Goal: Task Accomplishment & Management: Manage account settings

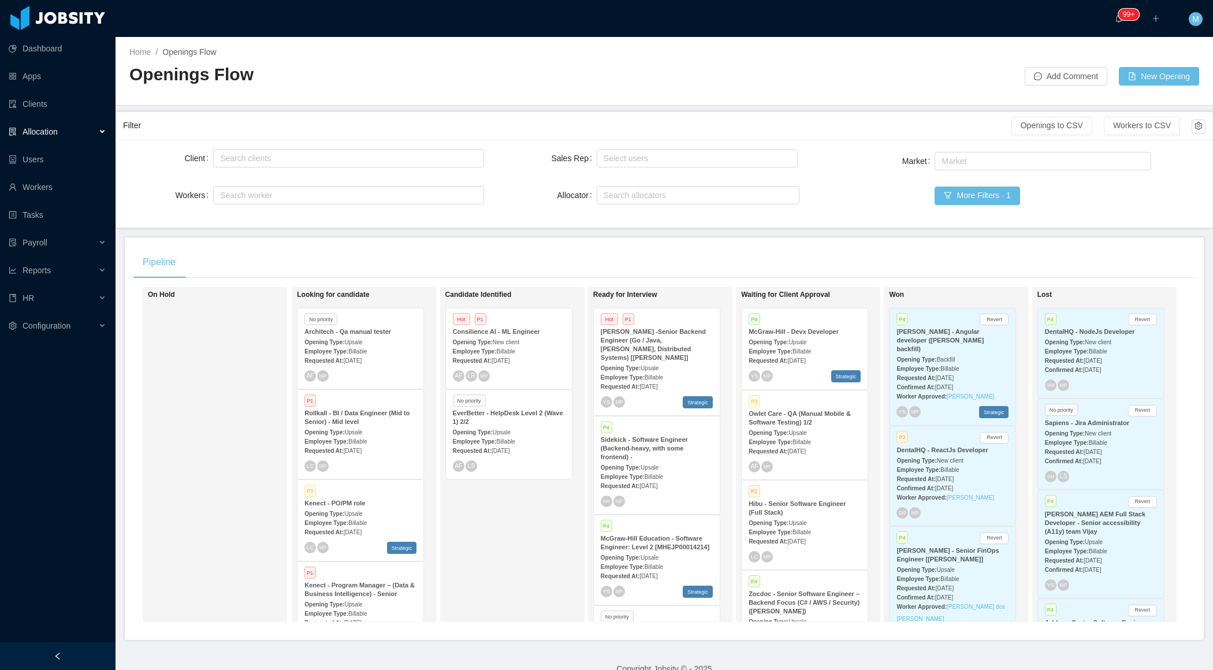
scroll to position [1069, 0]
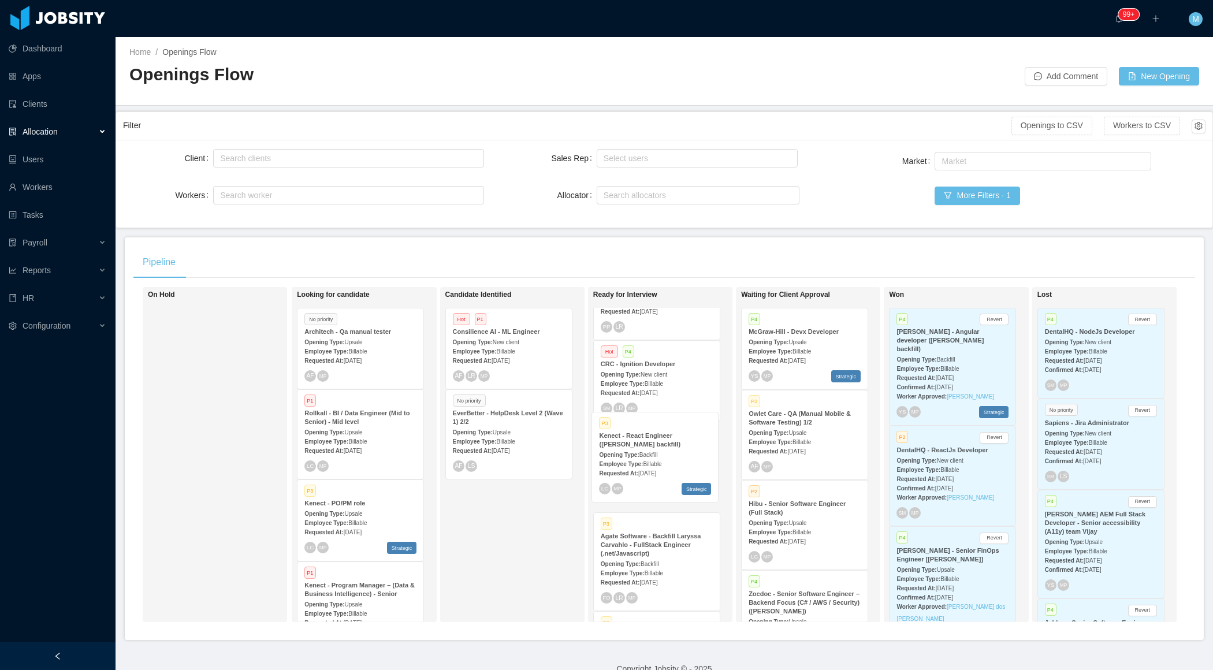
drag, startPoint x: 652, startPoint y: 491, endPoint x: 650, endPoint y: 472, distance: 18.5
click at [650, 468] on span "Backfill" at bounding box center [650, 464] width 18 height 6
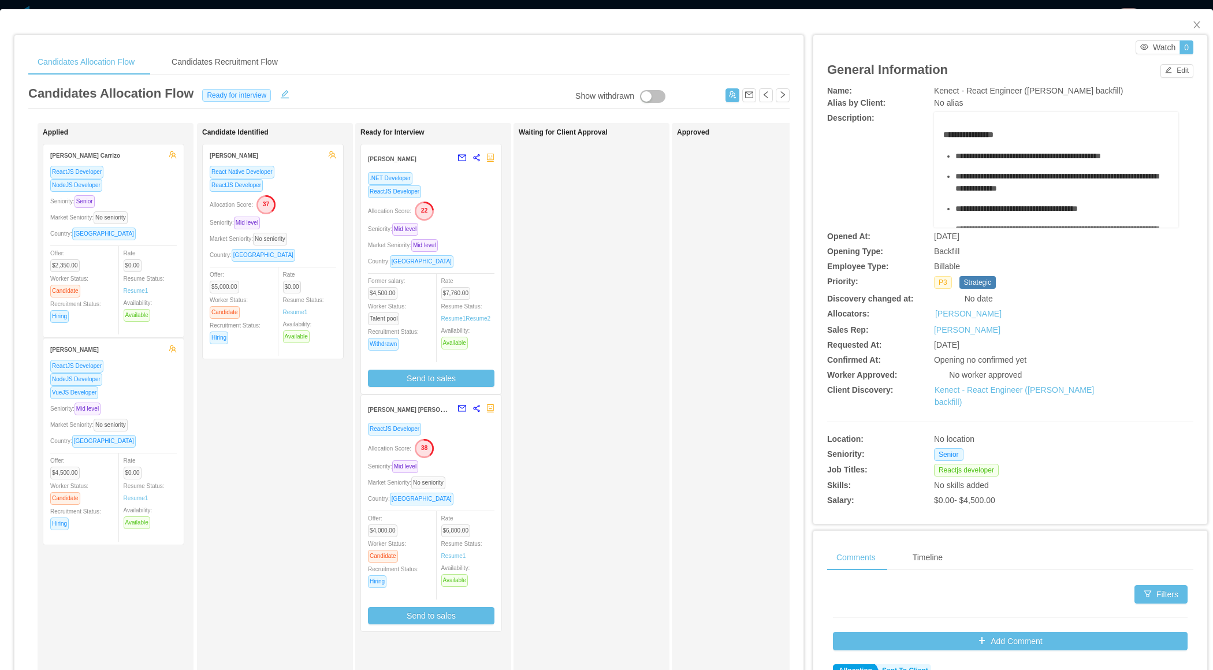
click at [450, 230] on div "Seniority: Mid level" at bounding box center [431, 228] width 126 height 13
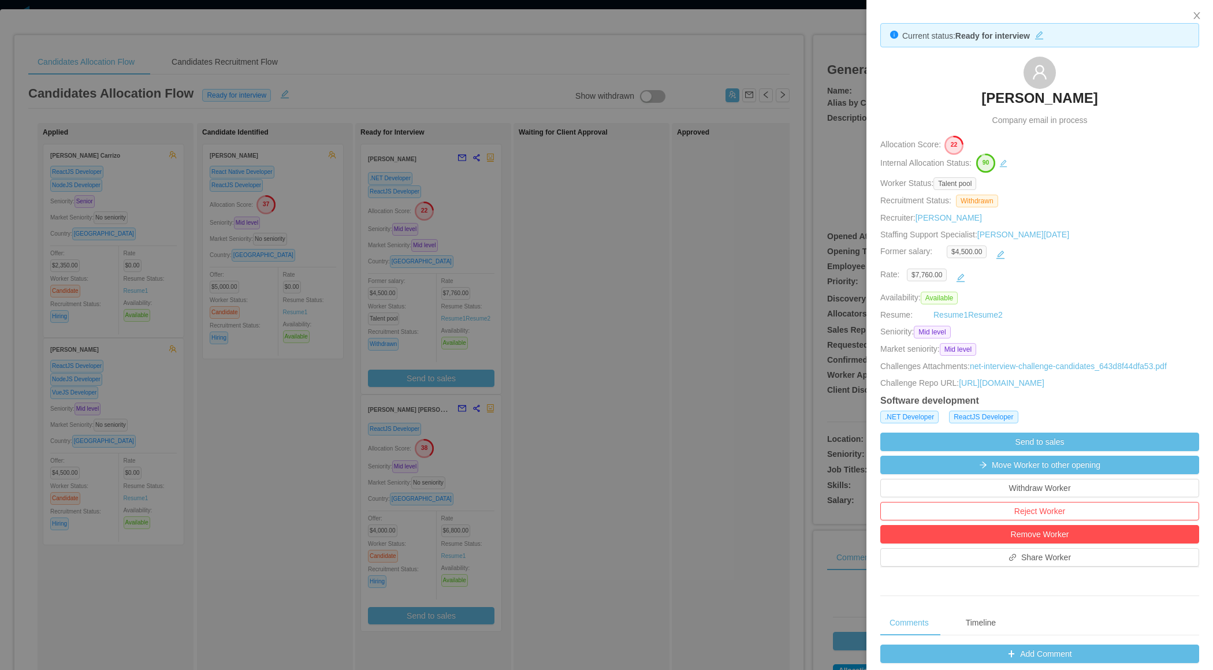
click at [671, 362] on div at bounding box center [606, 335] width 1213 height 670
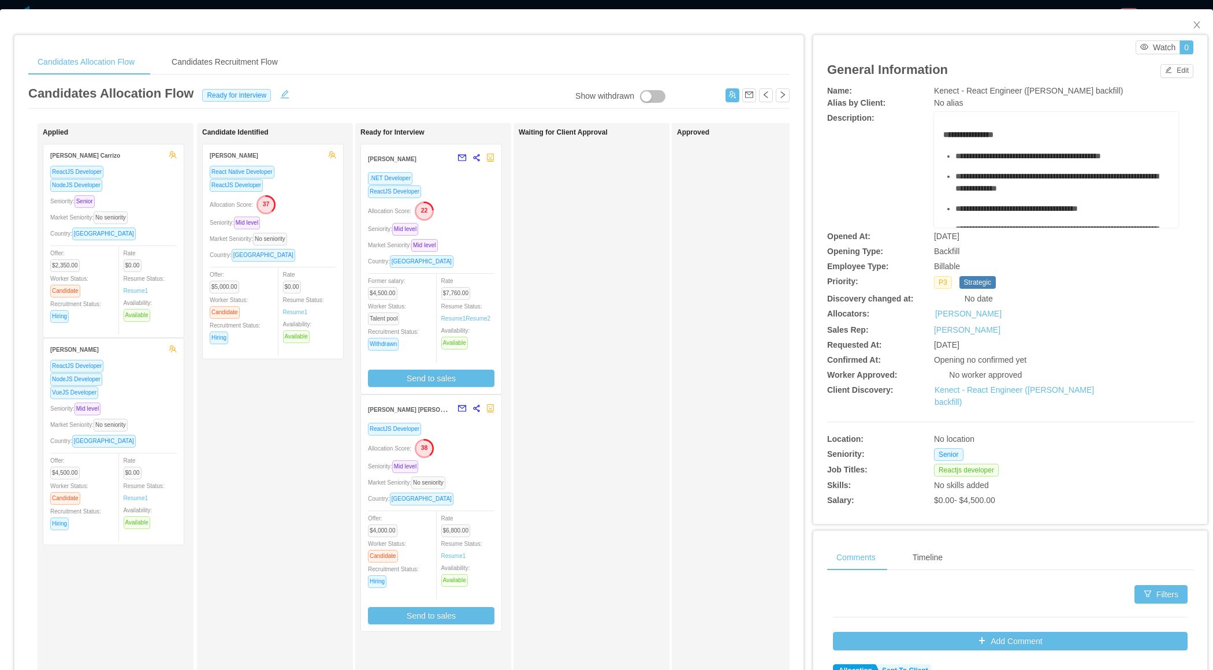
click at [486, 477] on div "Market Seniority: No seniority" at bounding box center [431, 482] width 126 height 13
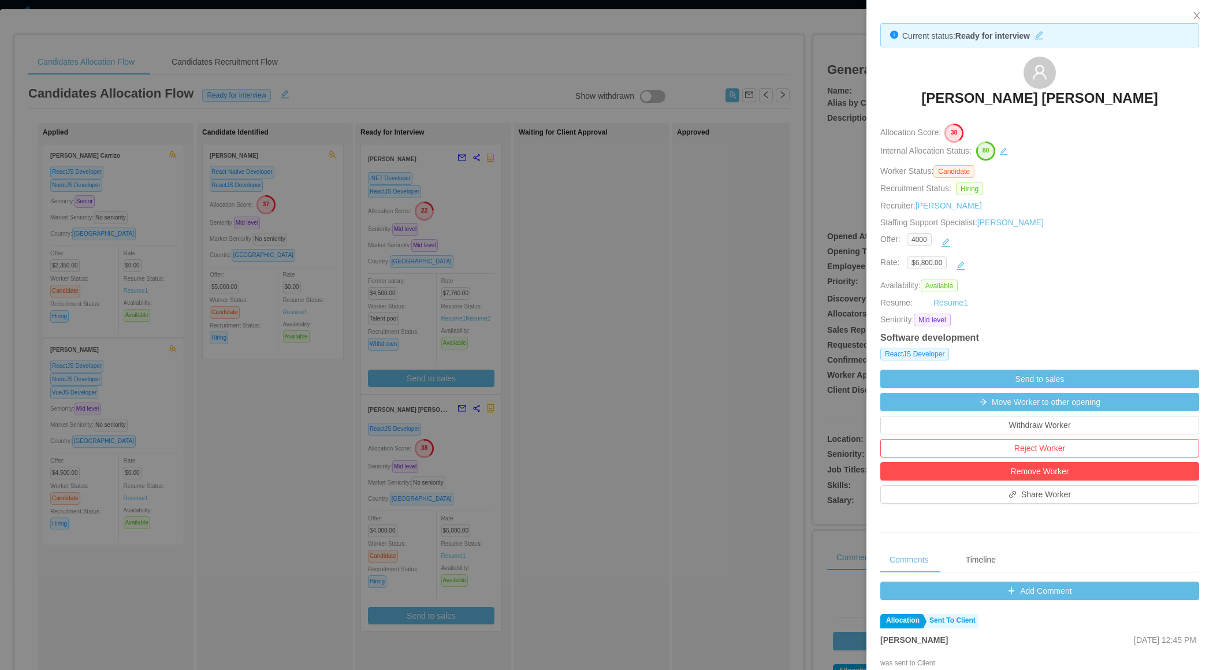
click at [655, 363] on div at bounding box center [606, 335] width 1213 height 670
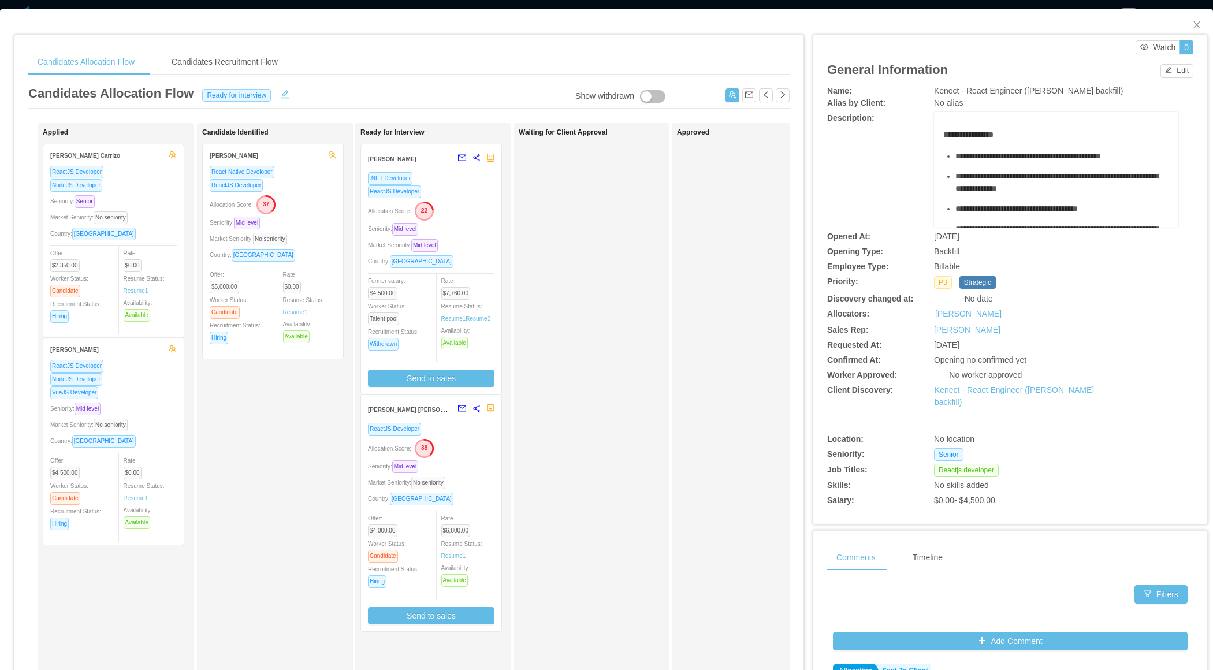
click at [151, 241] on div "ReactJS Developer NodeJS Developer Seniority: Senior Market Seniority: No senio…" at bounding box center [113, 247] width 126 height 165
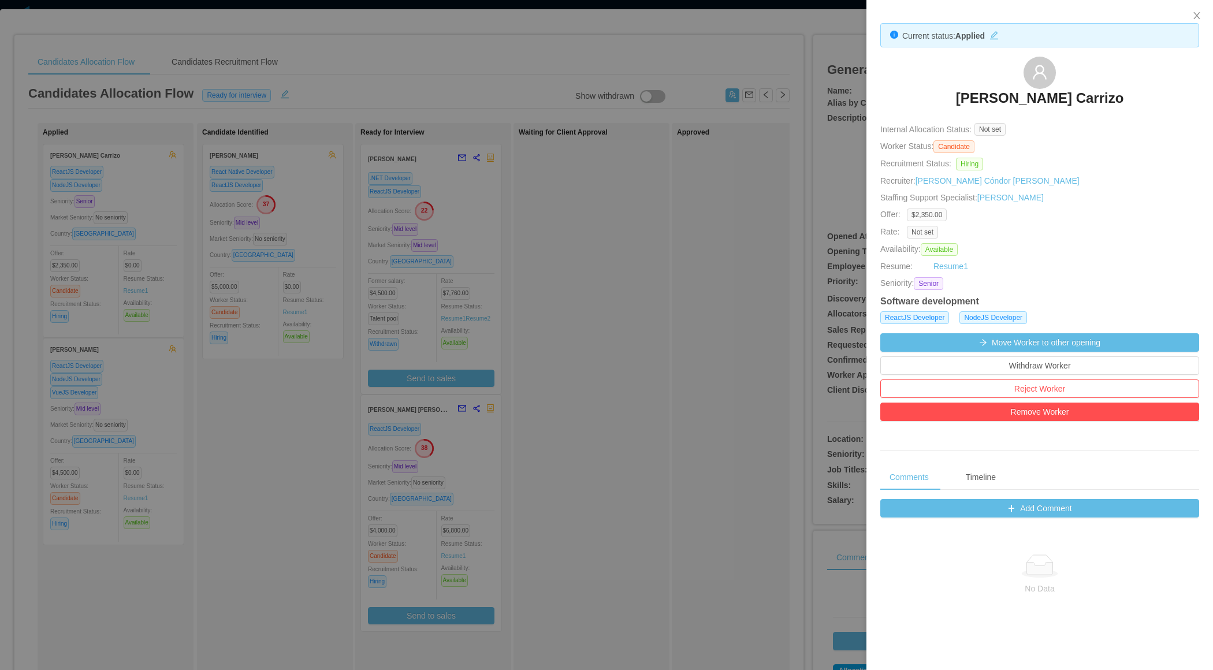
click at [688, 248] on div at bounding box center [606, 335] width 1213 height 670
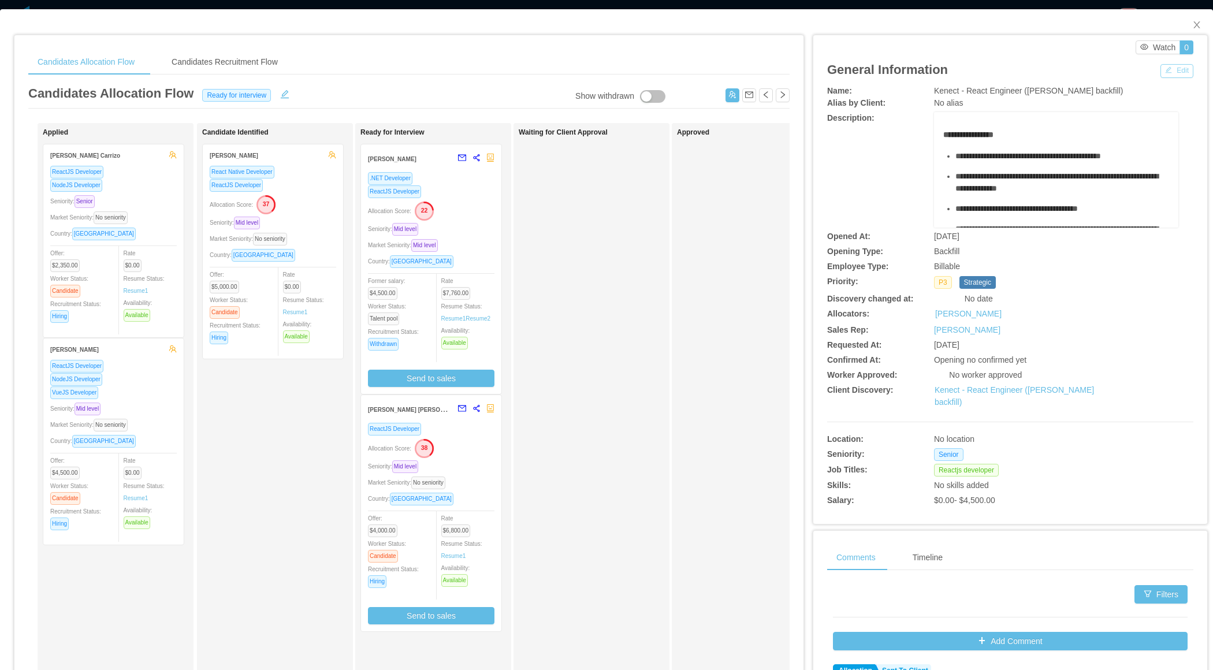
click at [1180, 73] on button "Edit" at bounding box center [1176, 71] width 33 height 14
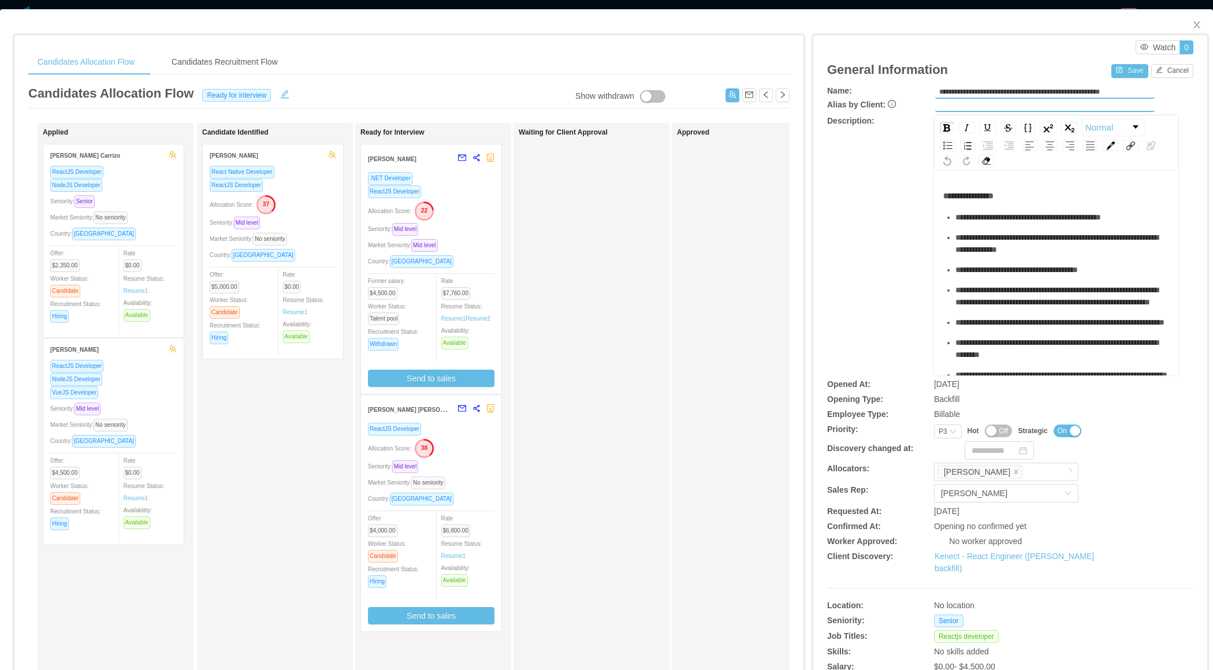
click at [654, 241] on div "Waiting for Client Approval" at bounding box center [600, 411] width 162 height 567
click at [1197, 25] on icon "icon: close" at bounding box center [1196, 24] width 9 height 9
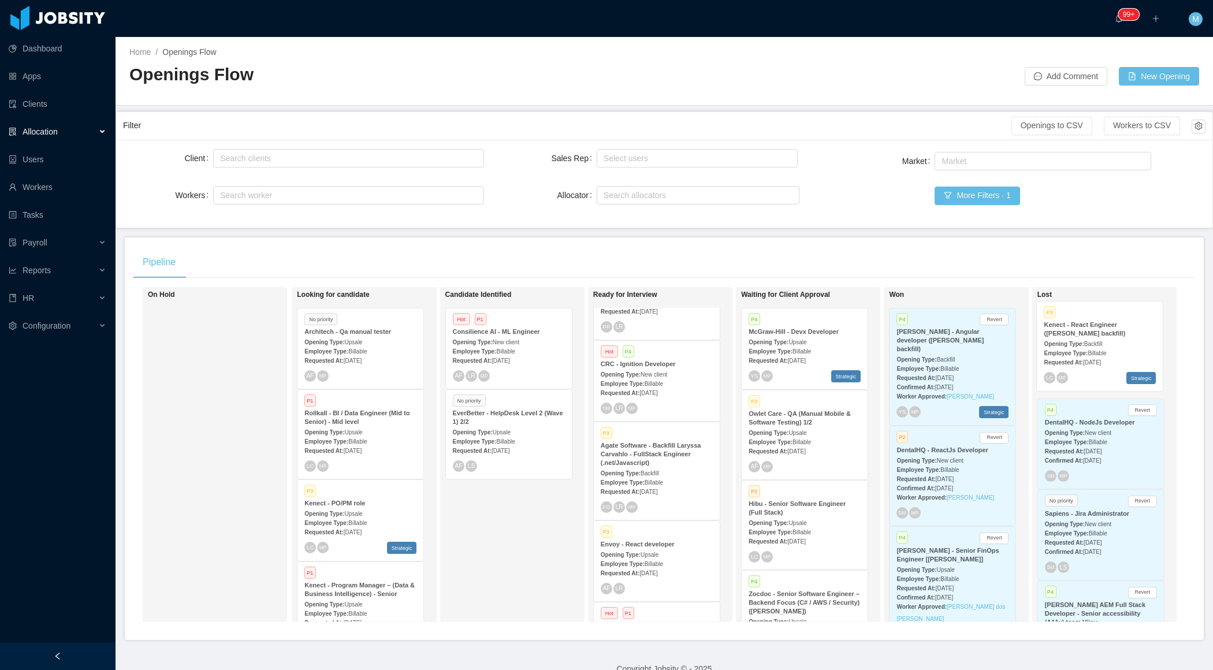
drag, startPoint x: 648, startPoint y: 479, endPoint x: 1092, endPoint y: 349, distance: 462.4
click at [1092, 350] on div "On Hold Looking for candidate No priority Architech - Qa manual tester Opening …" at bounding box center [664, 459] width 1062 height 344
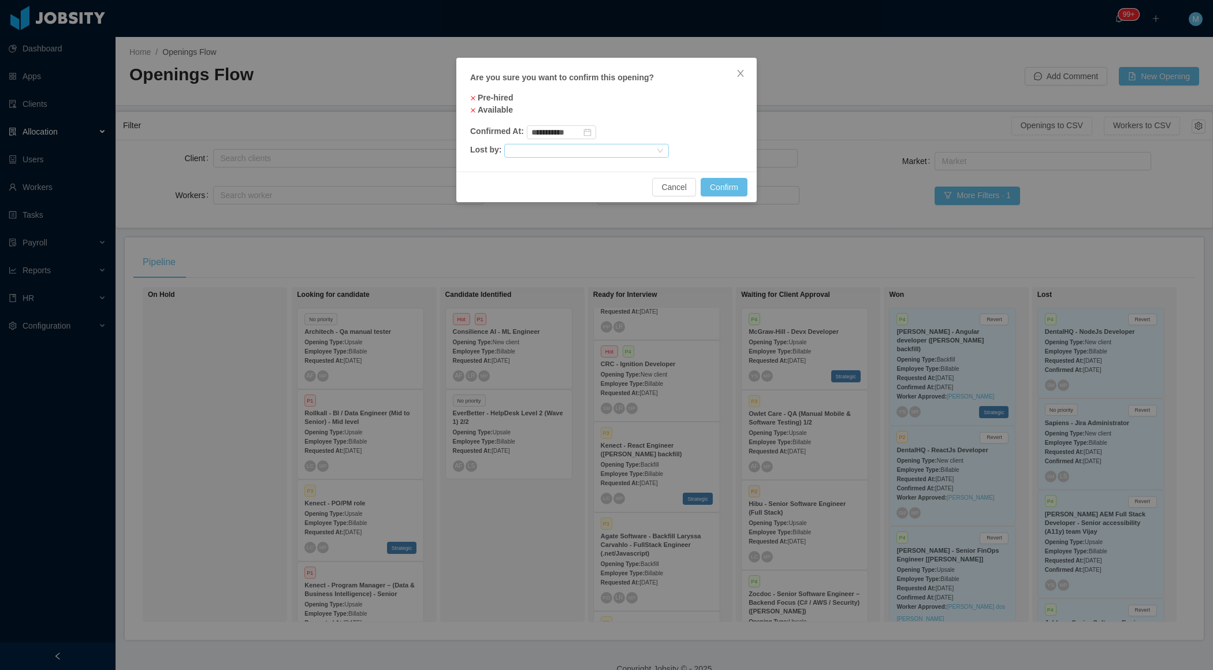
click at [628, 148] on div at bounding box center [582, 150] width 146 height 13
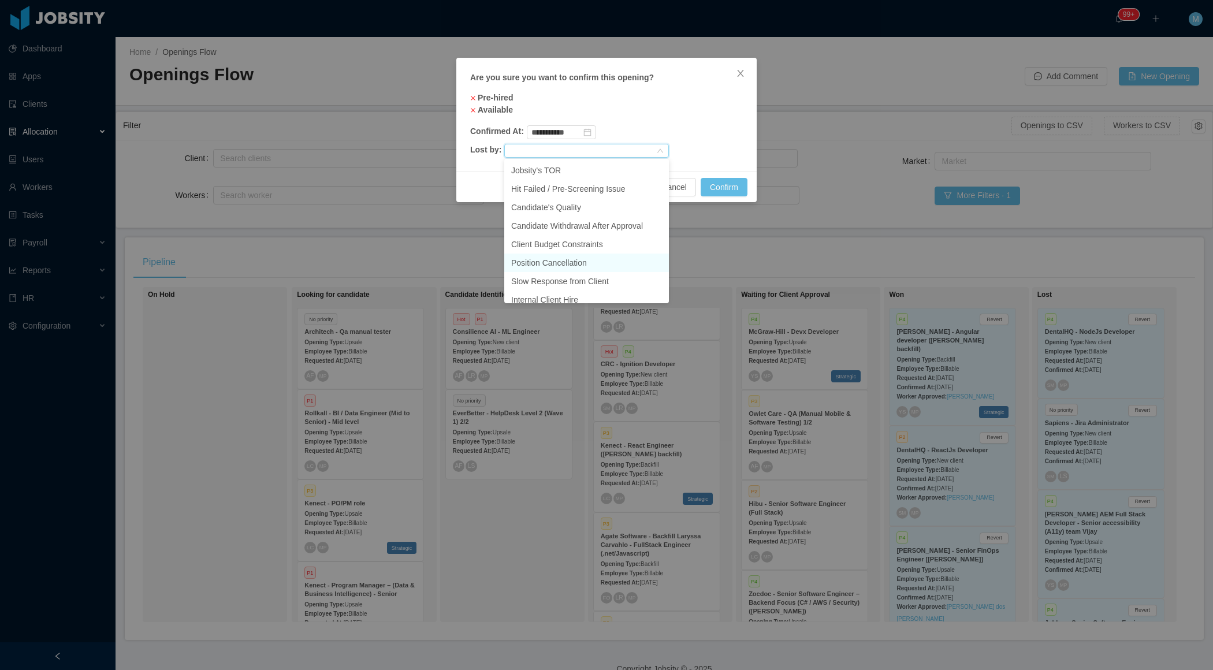
scroll to position [81, 0]
click at [564, 277] on li "Changes in client's Strategy" at bounding box center [586, 274] width 165 height 18
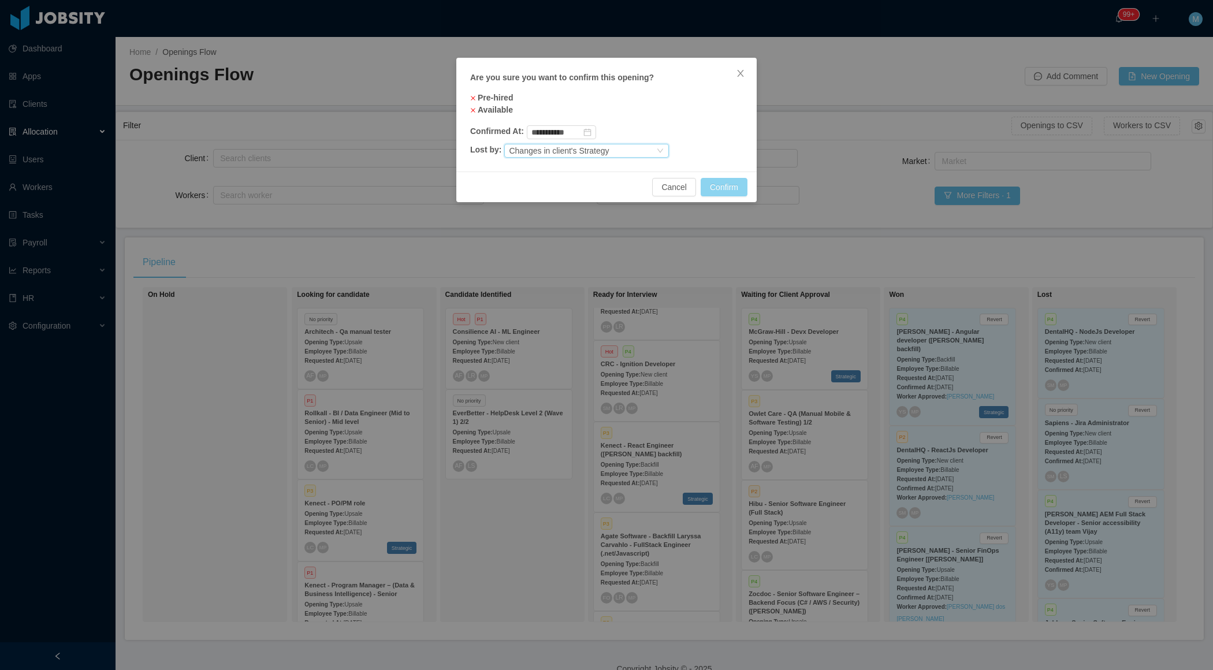
click at [730, 186] on button "Confirm" at bounding box center [724, 187] width 47 height 18
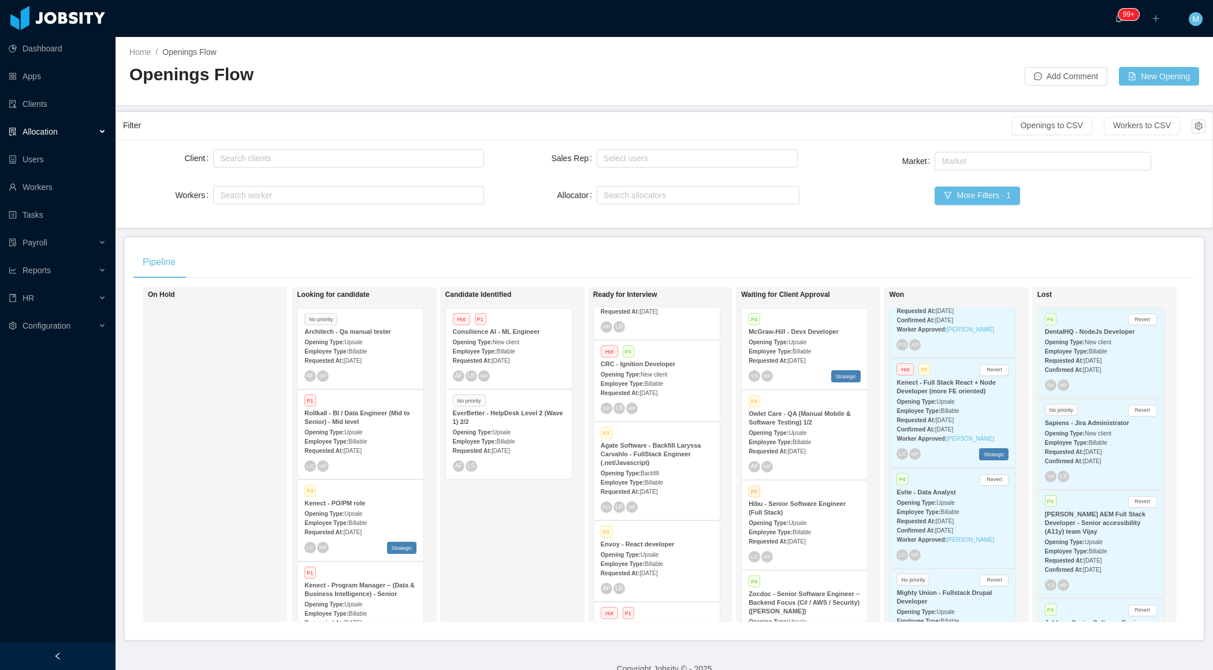
scroll to position [1132, 0]
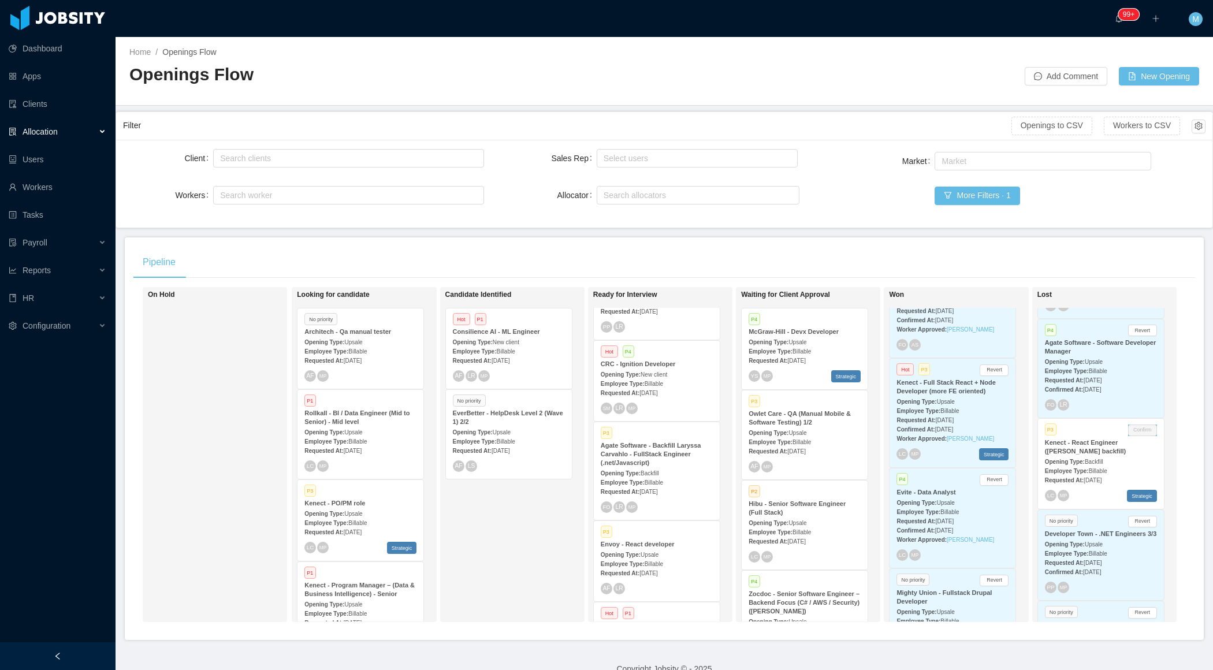
click at [1086, 474] on strong "Employee Type:" at bounding box center [1067, 471] width 44 height 6
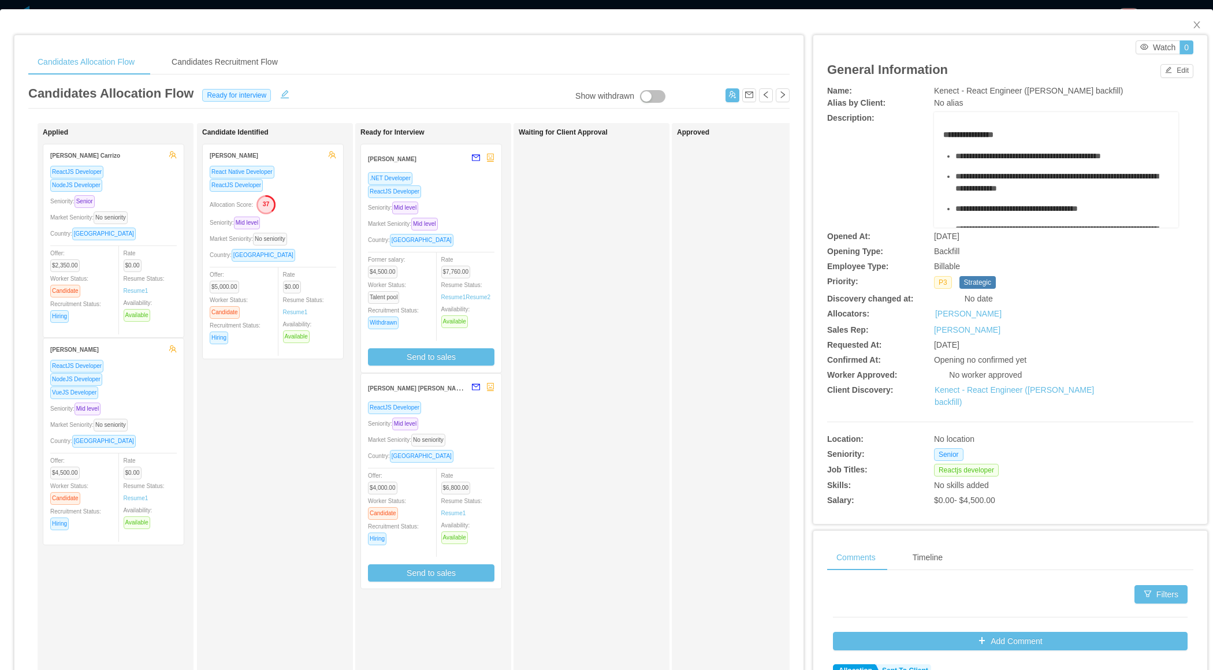
scroll to position [58, 0]
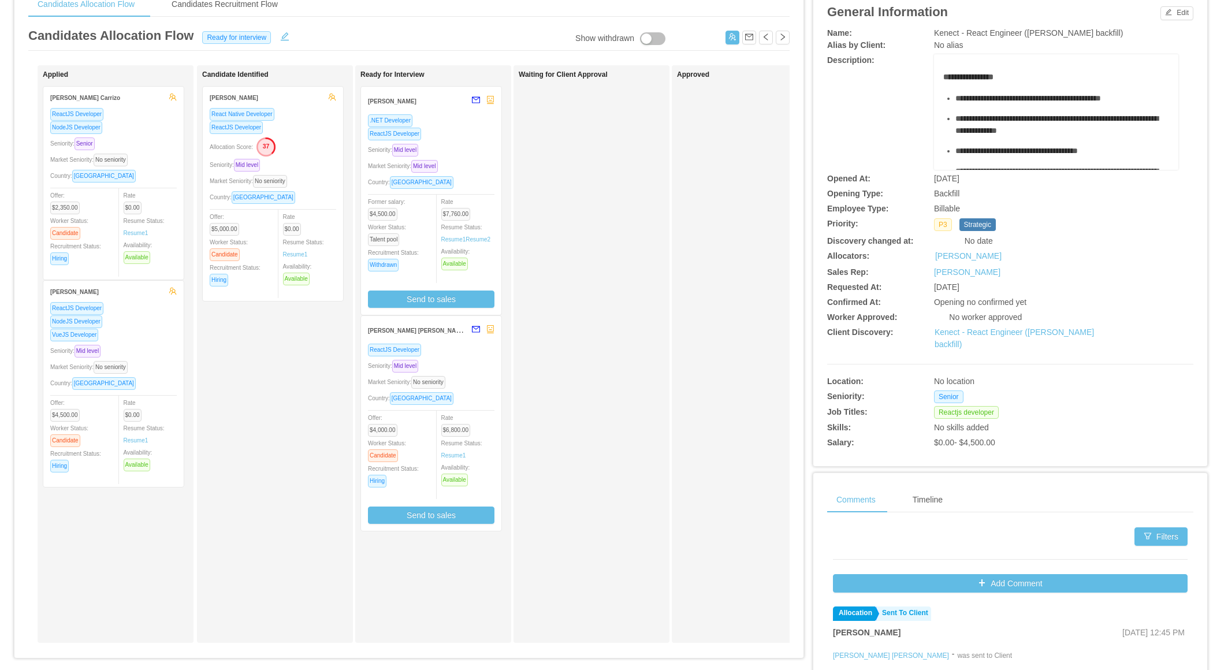
click at [984, 577] on button "Add Comment" at bounding box center [1010, 583] width 355 height 18
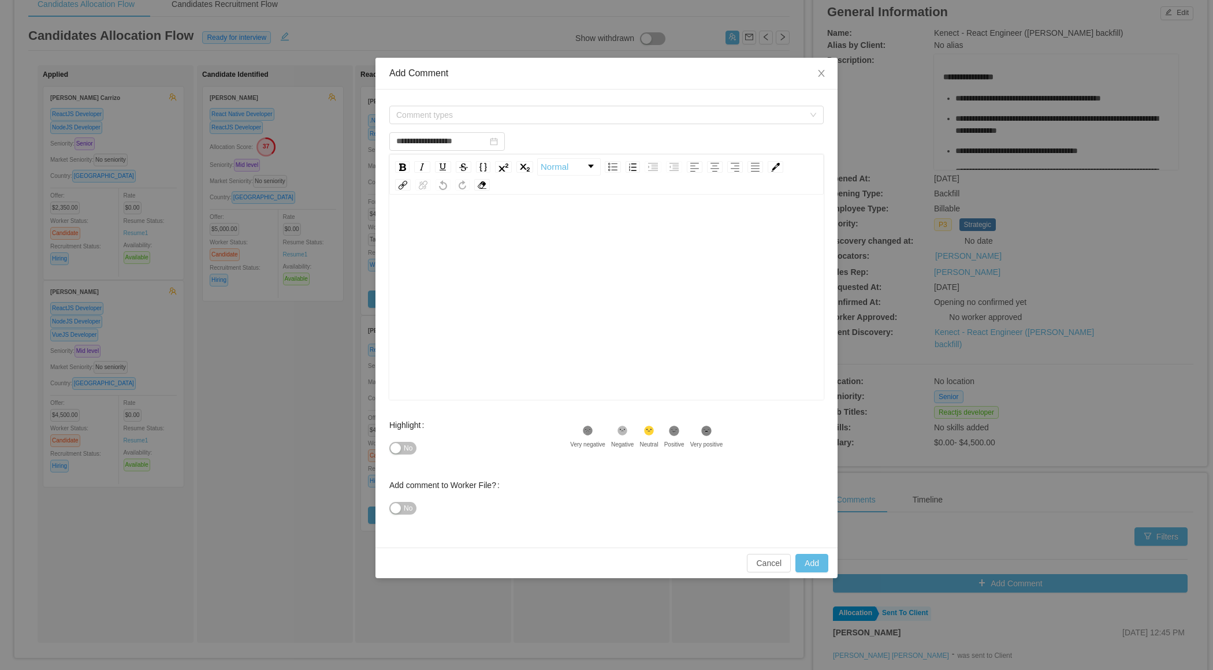
click at [504, 251] on div "rdw-editor" at bounding box center [607, 315] width 416 height 202
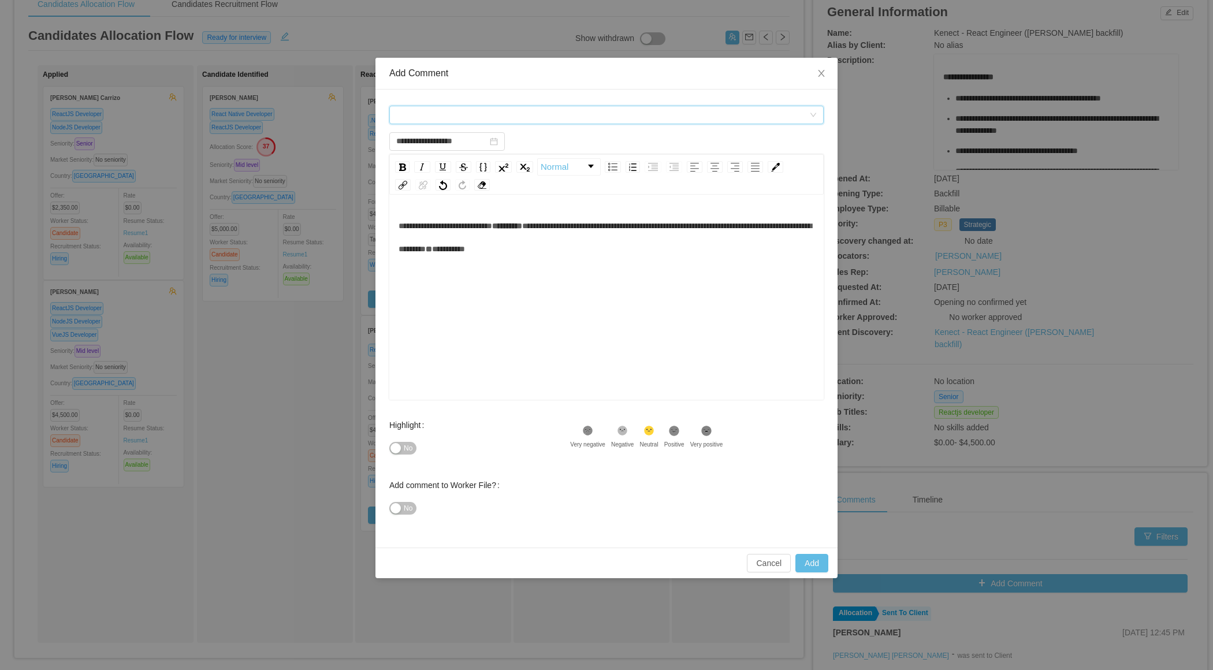
click at [473, 113] on div "Comment types" at bounding box center [602, 114] width 413 height 17
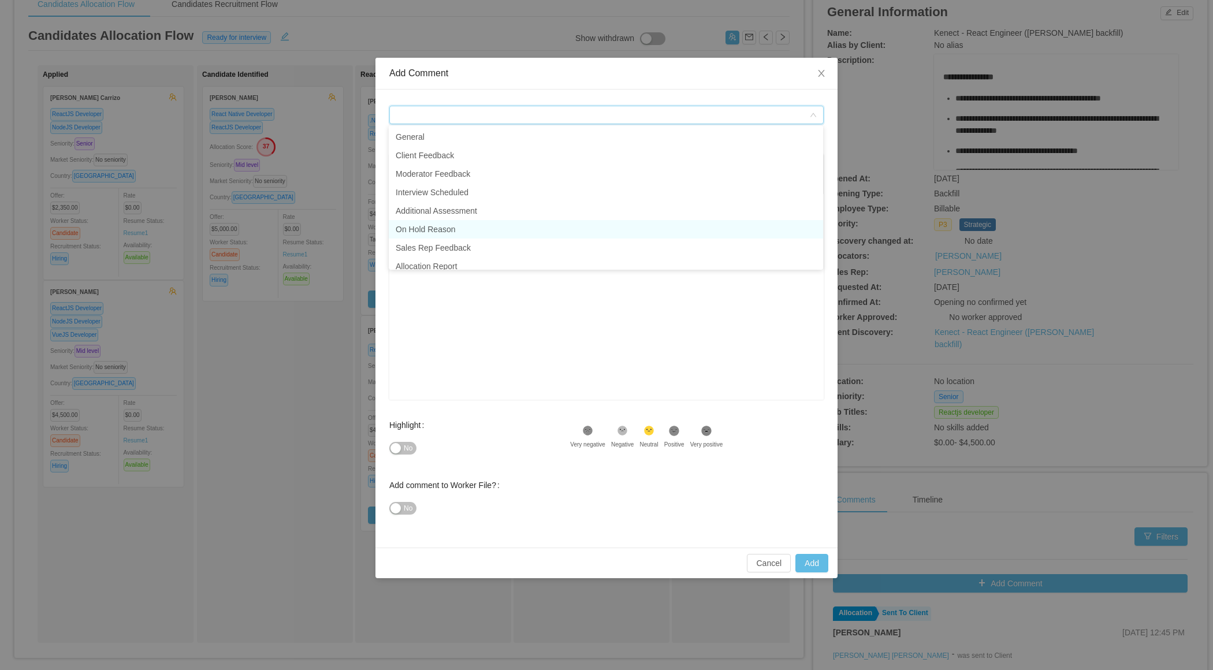
click at [439, 224] on li "On Hold Reason" at bounding box center [606, 229] width 434 height 18
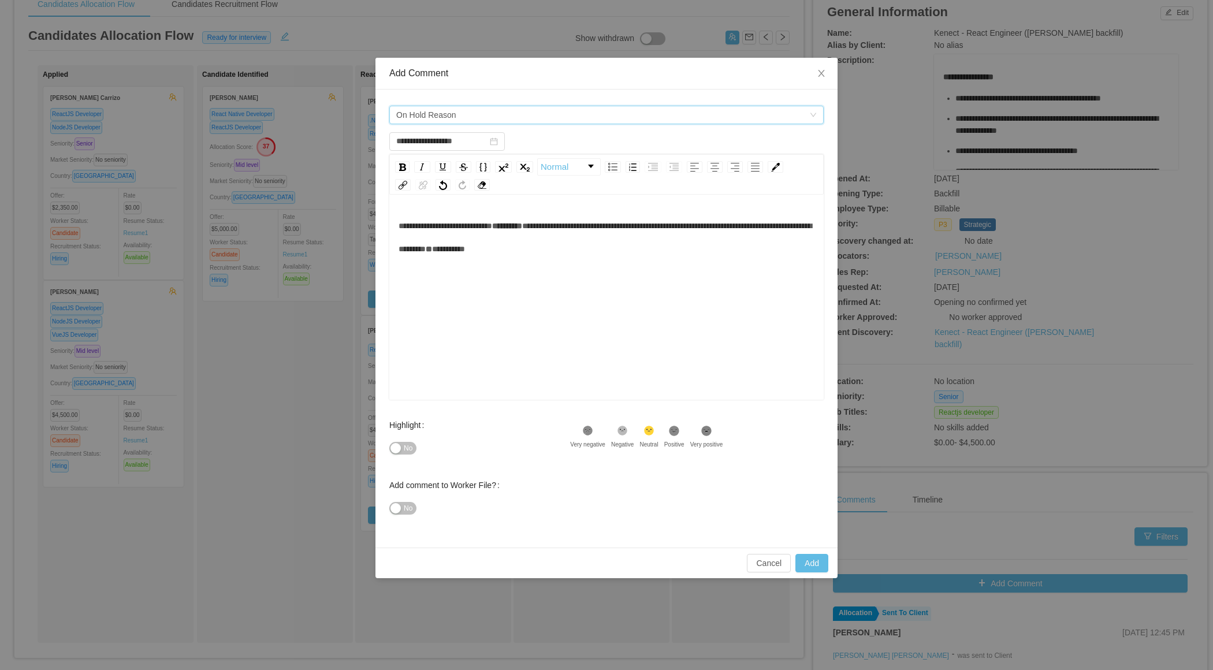
click at [542, 259] on div "**********" at bounding box center [607, 315] width 416 height 202
click at [653, 248] on div "**********" at bounding box center [607, 237] width 416 height 46
type input "**********"
click at [807, 559] on button "Add" at bounding box center [811, 563] width 33 height 18
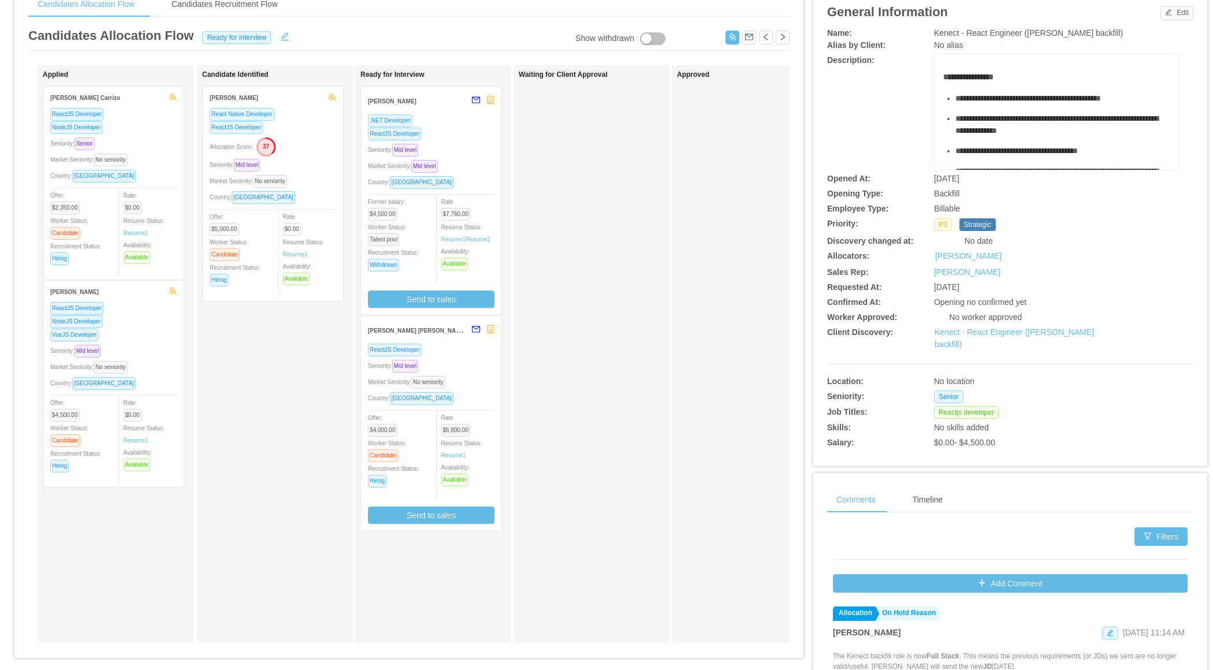
click at [631, 520] on div "Waiting for Client Approval" at bounding box center [600, 353] width 162 height 567
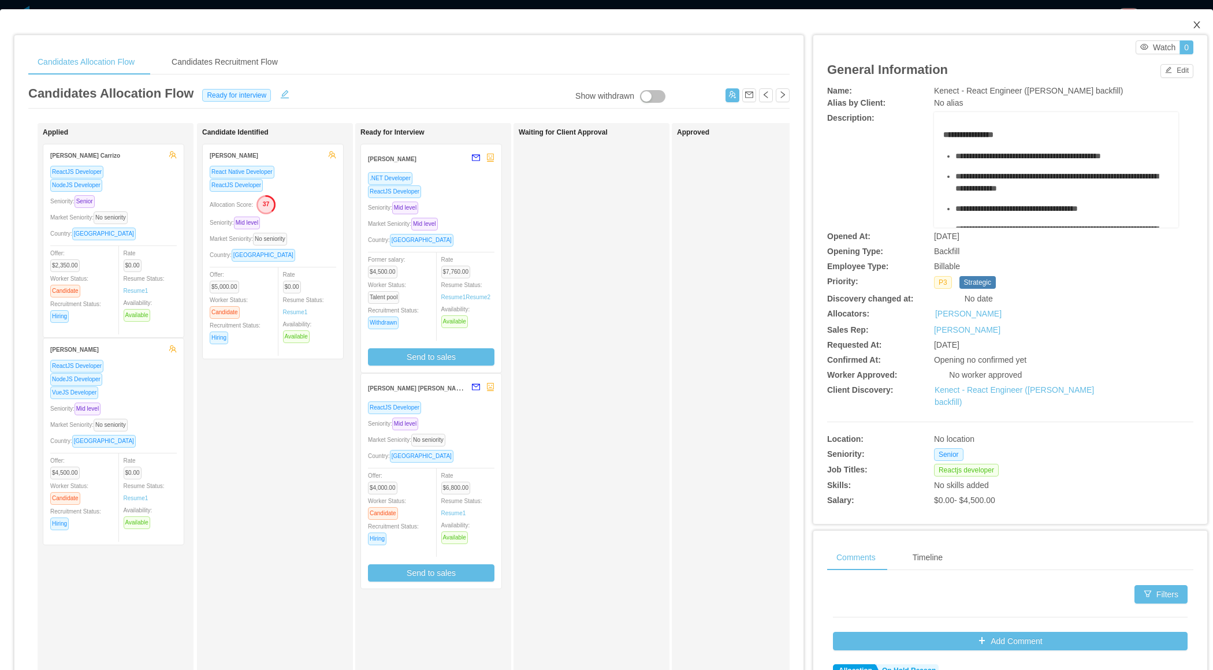
click at [1198, 26] on icon "icon: close" at bounding box center [1196, 24] width 9 height 9
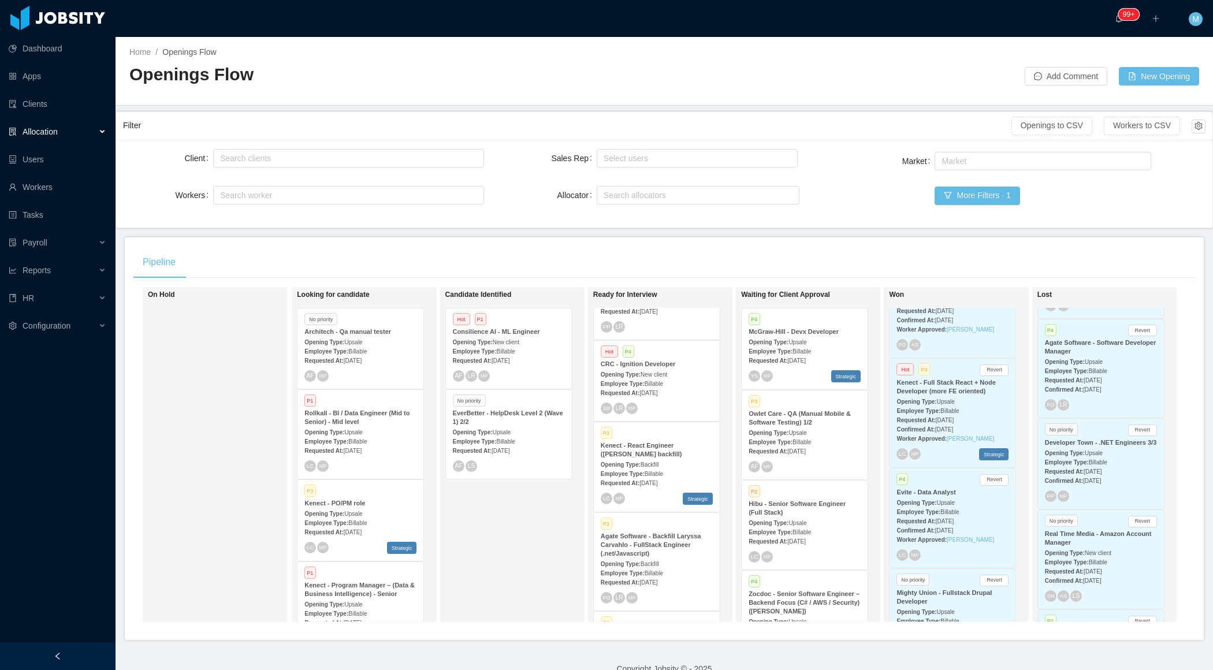
click at [88, 658] on div at bounding box center [58, 656] width 116 height 28
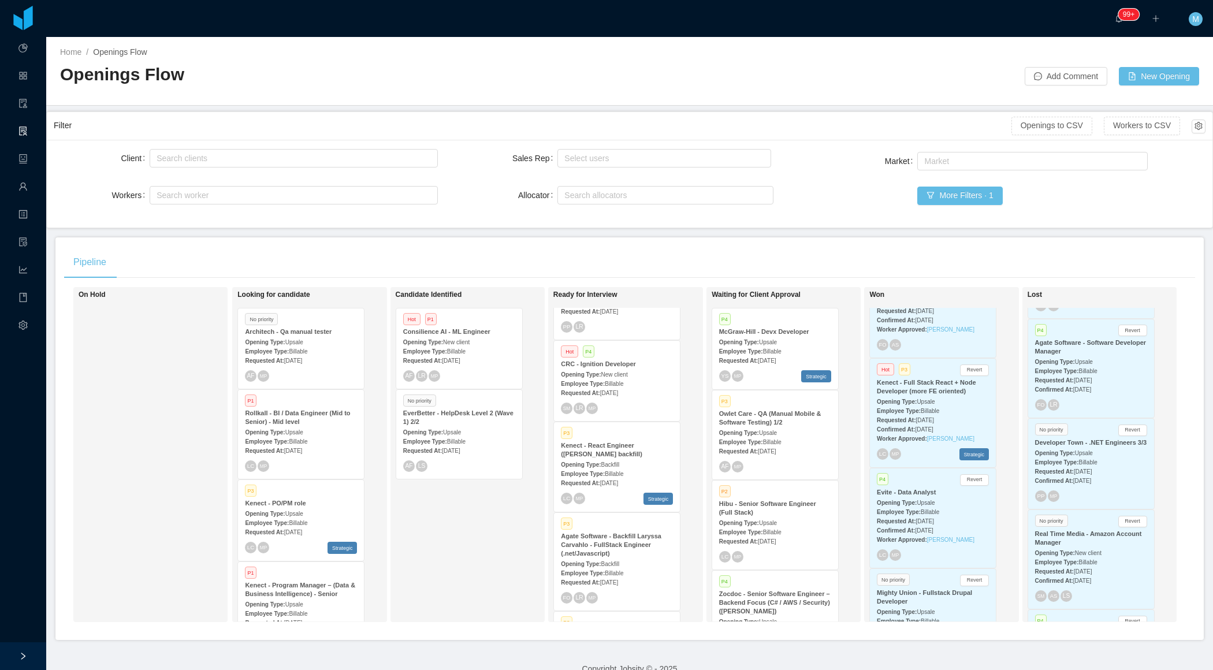
scroll to position [445, 0]
click at [756, 526] on div "Employee Type: Billable" at bounding box center [775, 532] width 112 height 12
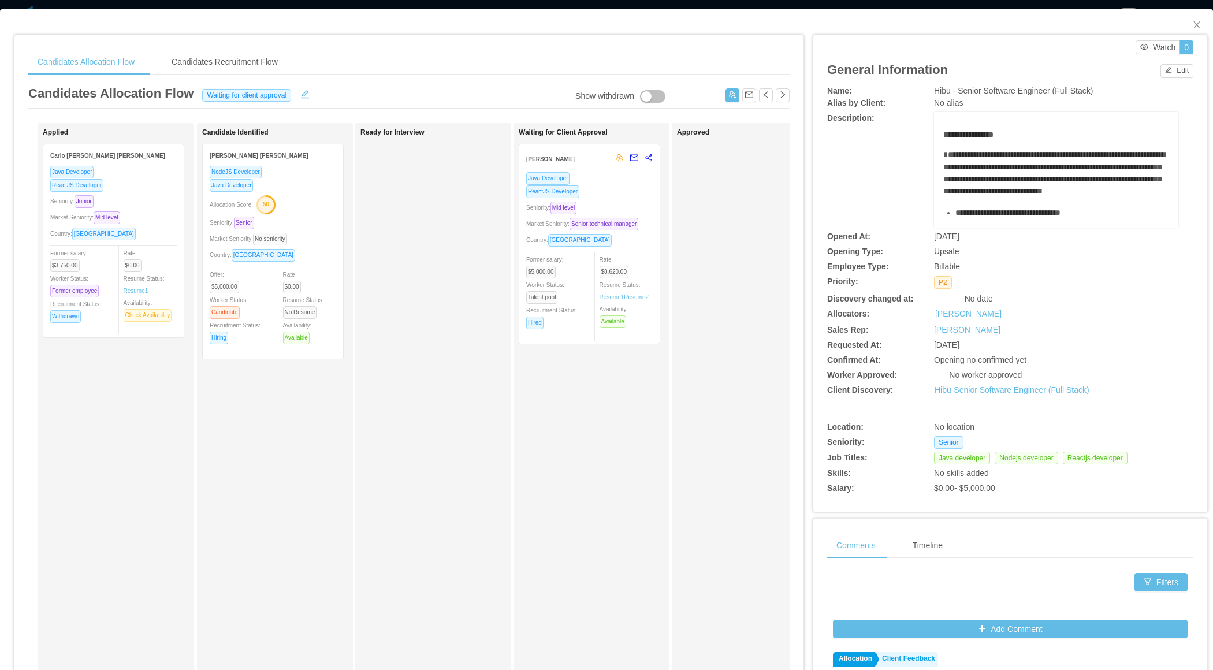
click at [514, 206] on div "Waiting for Client Approval Marcelo Wippel Java Developer ReactJS Developer Sen…" at bounding box center [591, 412] width 156 height 578
drag, startPoint x: 92, startPoint y: 244, endPoint x: 527, endPoint y: 156, distance: 443.7
click at [247, 241] on div "Applied Carlo Andre de Sousa Mota Java Developer ReactJS Developer Seniority: J…" at bounding box center [408, 416] width 761 height 587
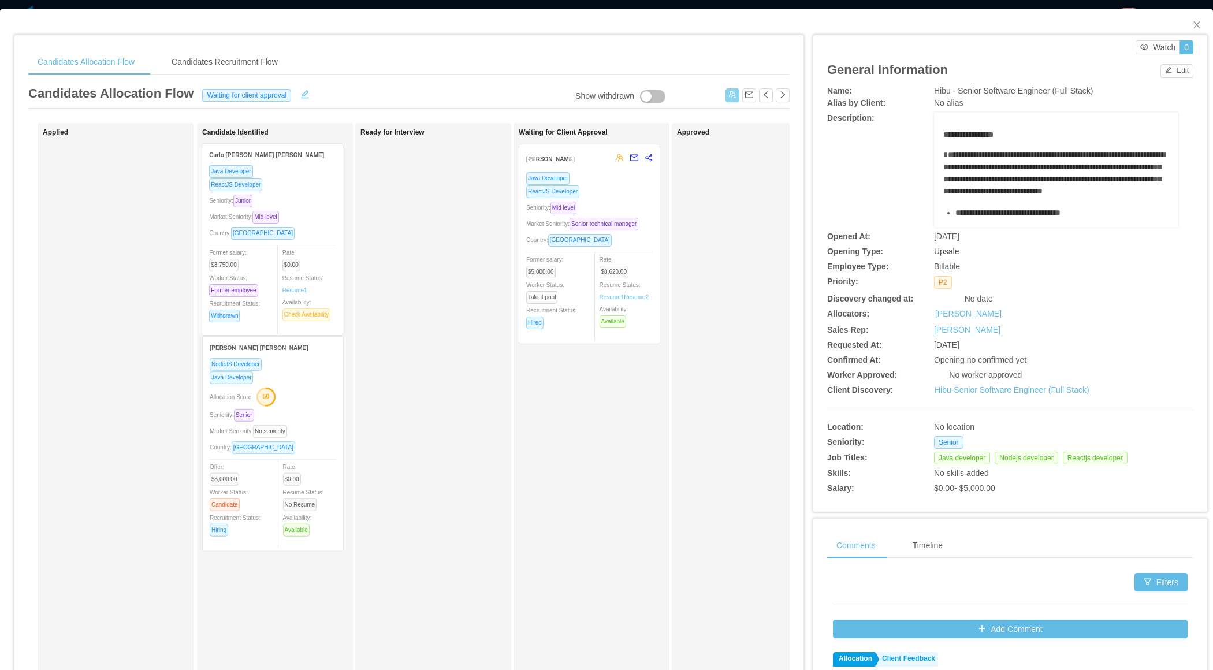
click at [732, 92] on button "button" at bounding box center [732, 95] width 14 height 14
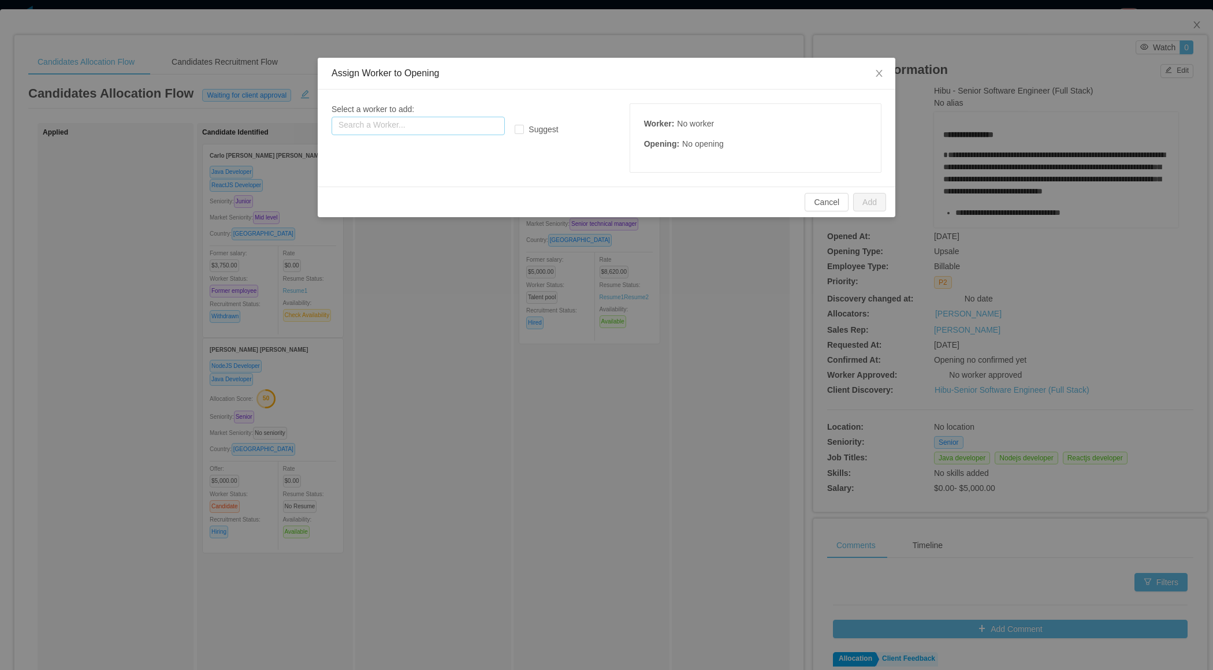
click at [458, 127] on input "text" at bounding box center [418, 126] width 173 height 18
paste input "**********"
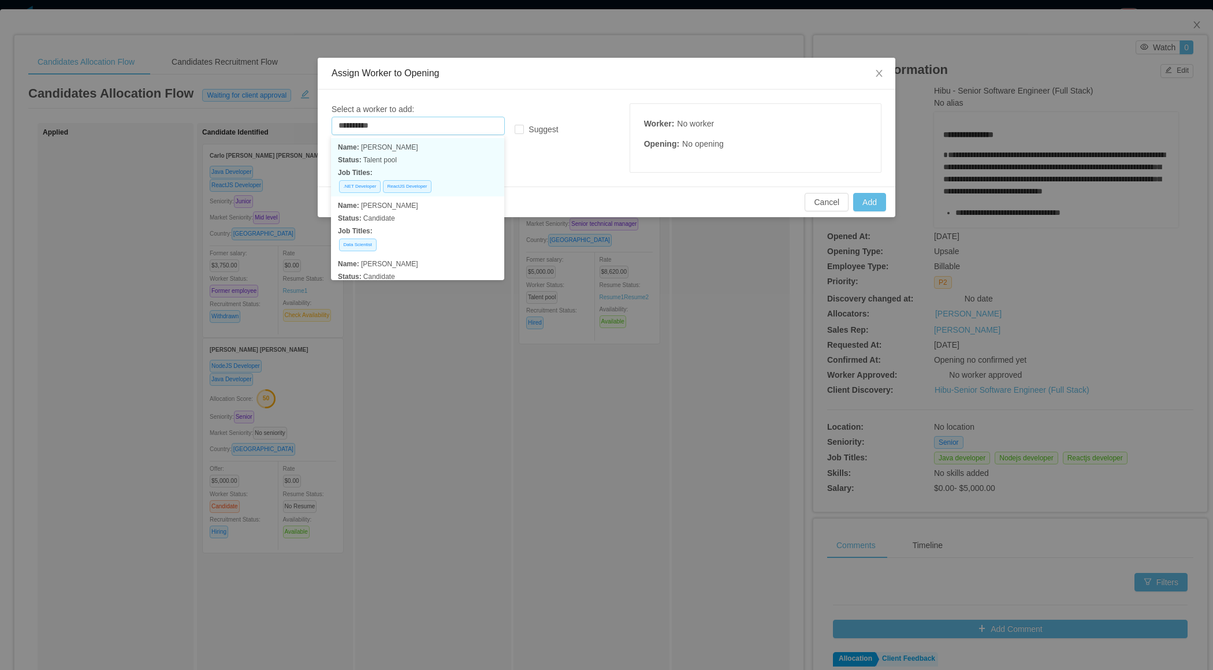
click at [439, 166] on p "Job Titles:" at bounding box center [417, 172] width 159 height 13
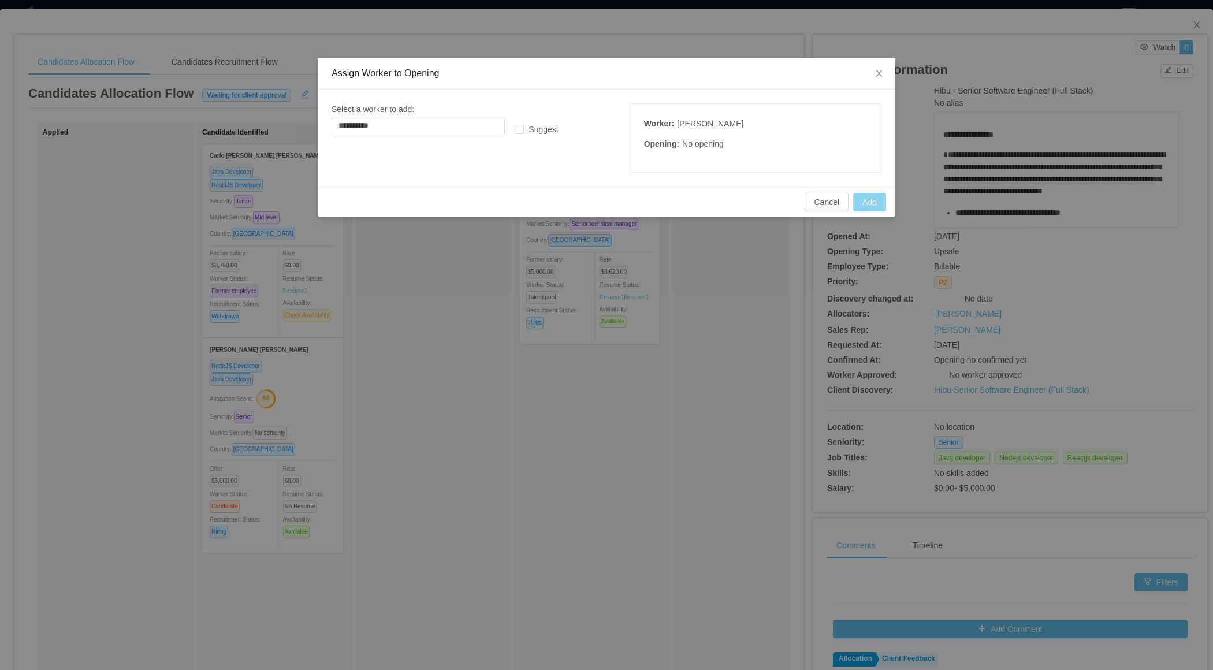
click at [882, 201] on button "Add" at bounding box center [869, 202] width 33 height 18
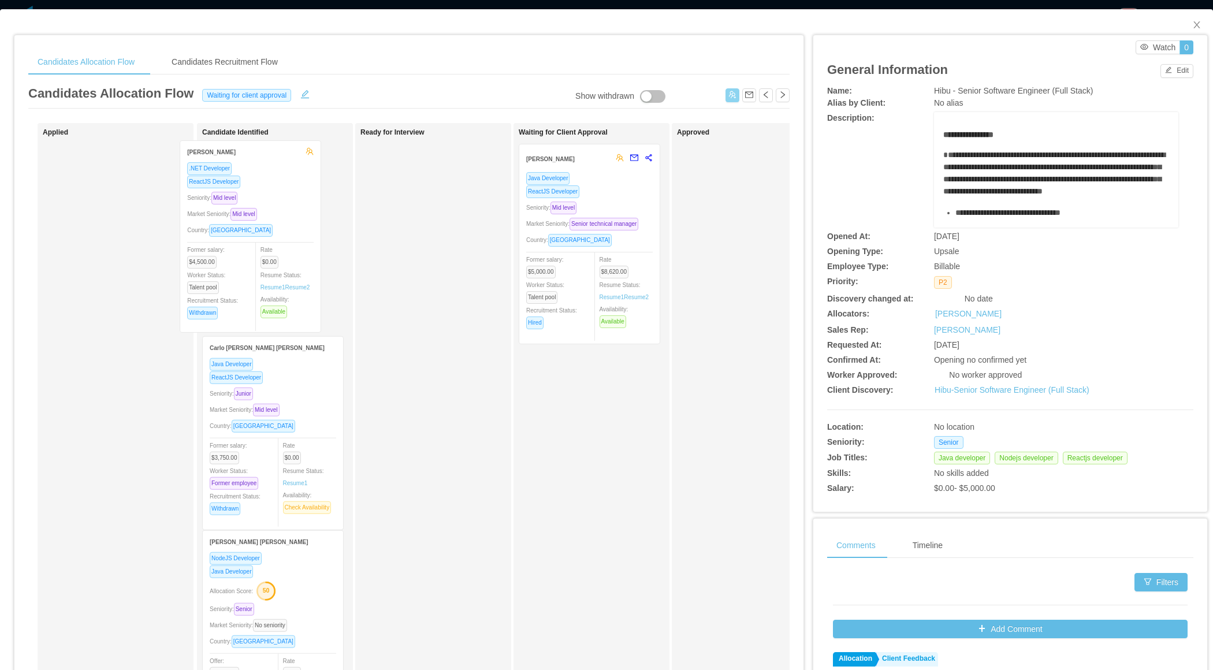
drag, startPoint x: 120, startPoint y: 289, endPoint x: 709, endPoint y: 132, distance: 609.3
click at [267, 286] on div "Applied Aldo Bento .NET Developer ReactJS Developer Seniority: Mid level Market…" at bounding box center [408, 416] width 761 height 587
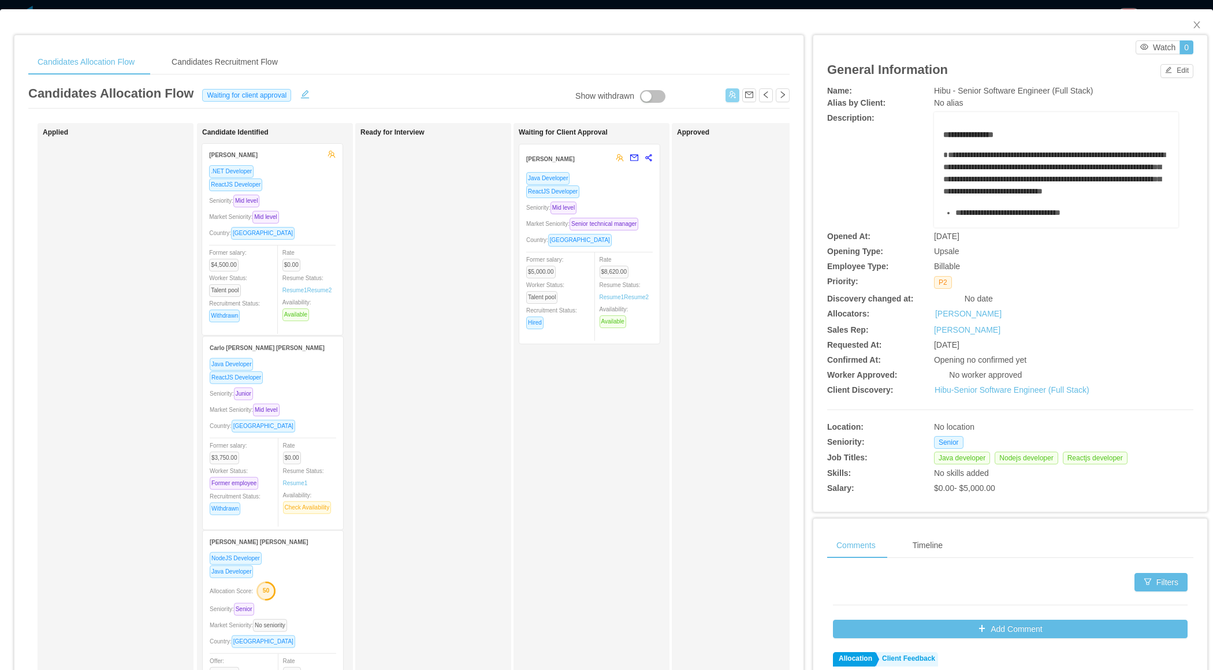
click at [735, 95] on button "button" at bounding box center [732, 95] width 14 height 14
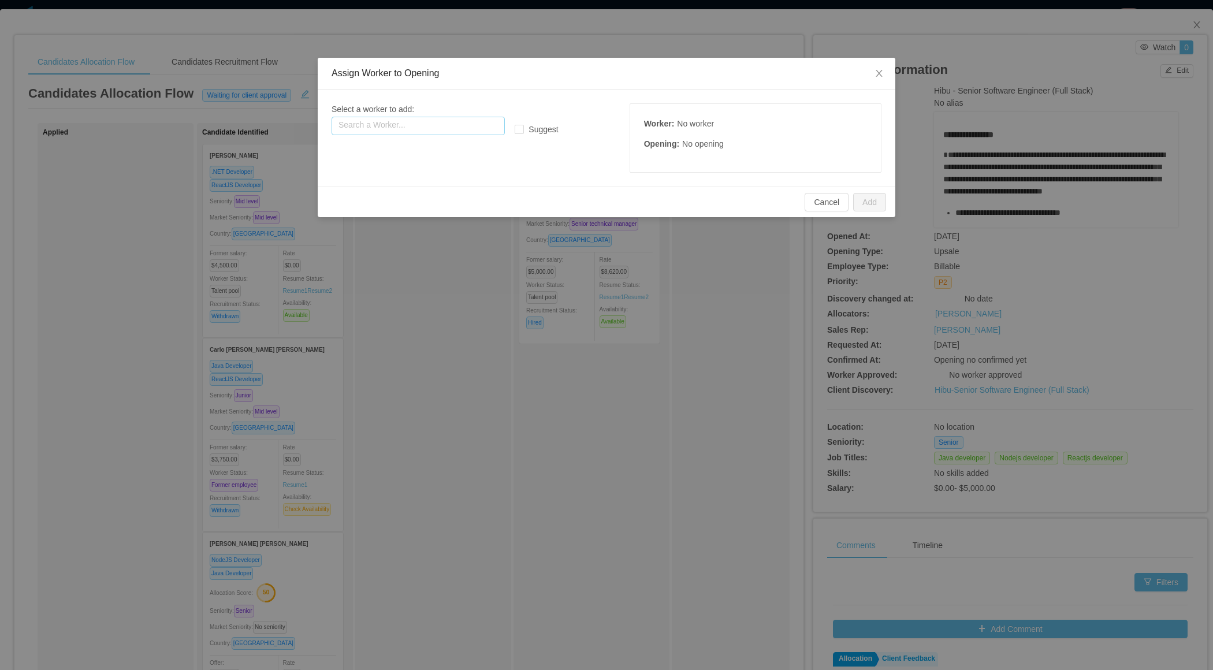
click at [378, 124] on input "text" at bounding box center [418, 126] width 173 height 18
paste input "**********"
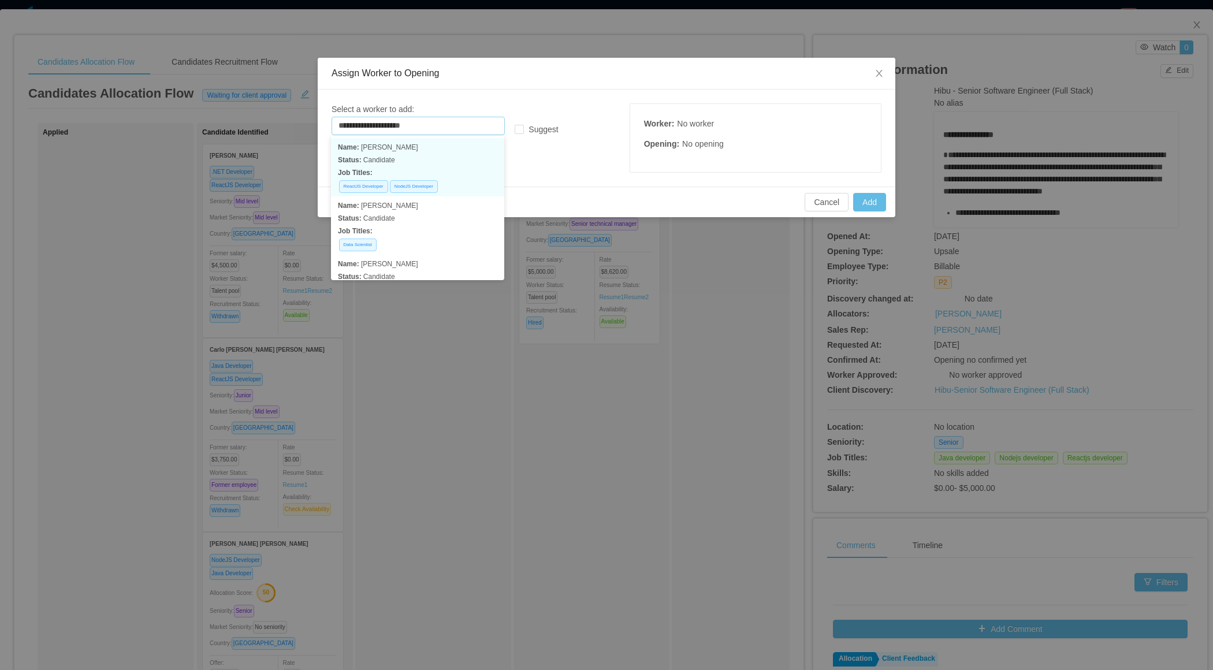
click at [390, 166] on p "Status: Candidate" at bounding box center [417, 160] width 159 height 13
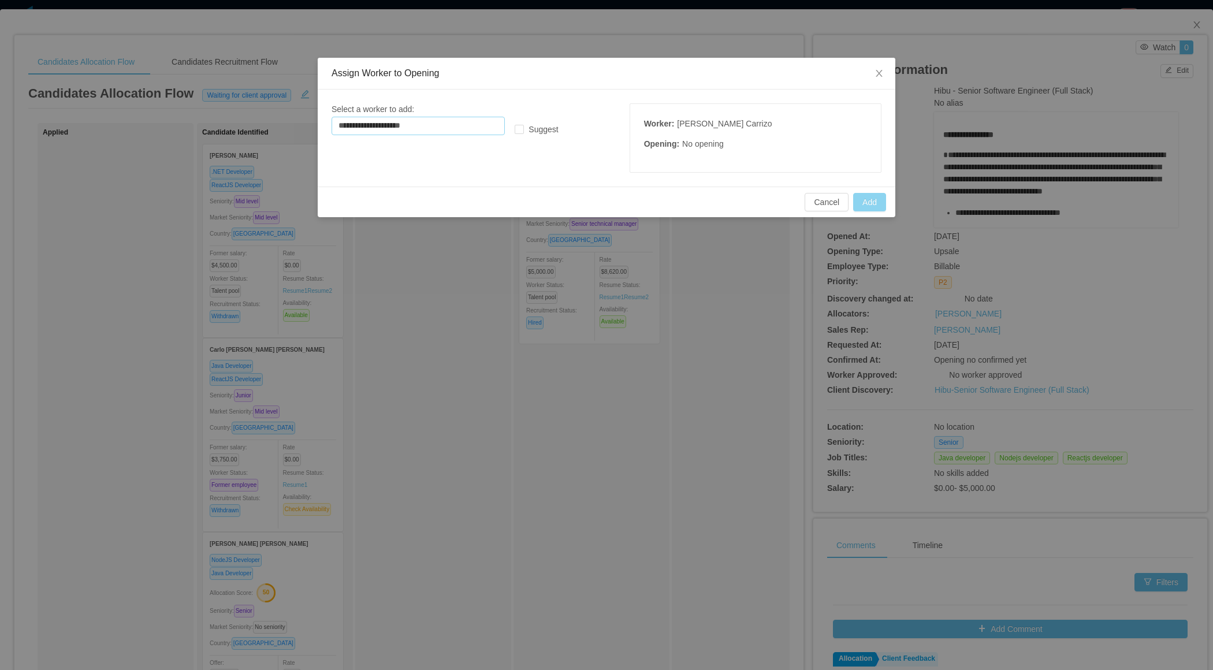
type input "**********"
click at [859, 203] on button "Add" at bounding box center [869, 202] width 33 height 18
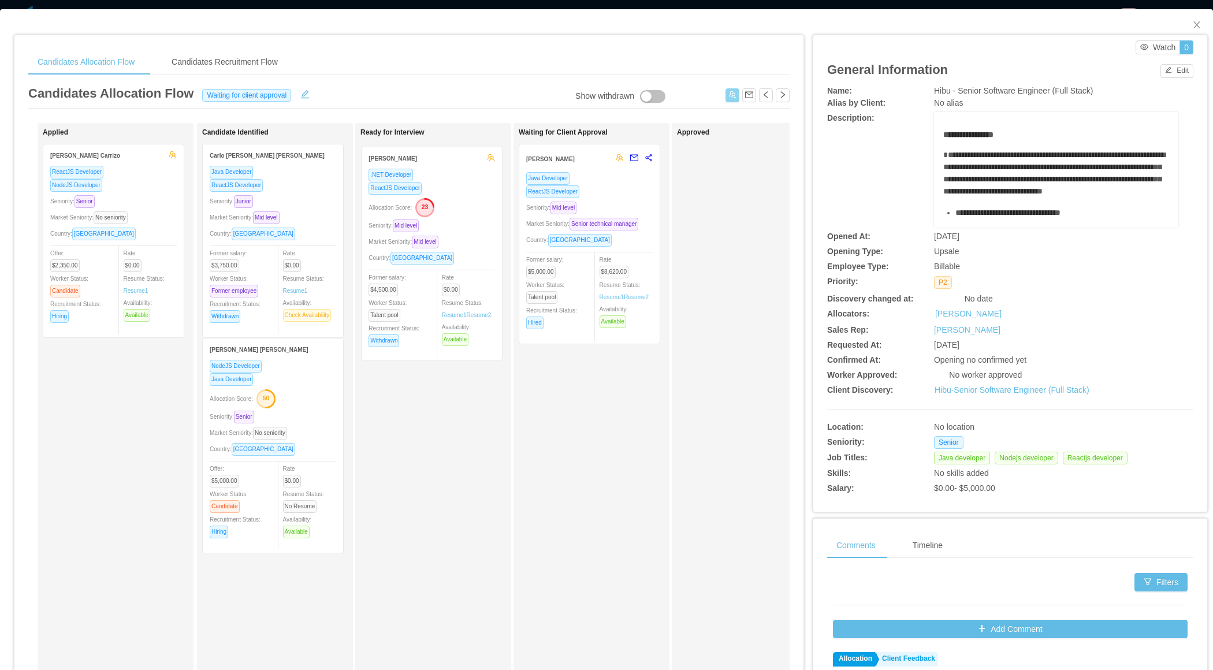
drag, startPoint x: 244, startPoint y: 277, endPoint x: 404, endPoint y: 280, distance: 159.4
click at [404, 280] on div "Applied Roger Rengifo Carrizo ReactJS Developer NodeJS Developer Seniority: Sen…" at bounding box center [408, 416] width 761 height 587
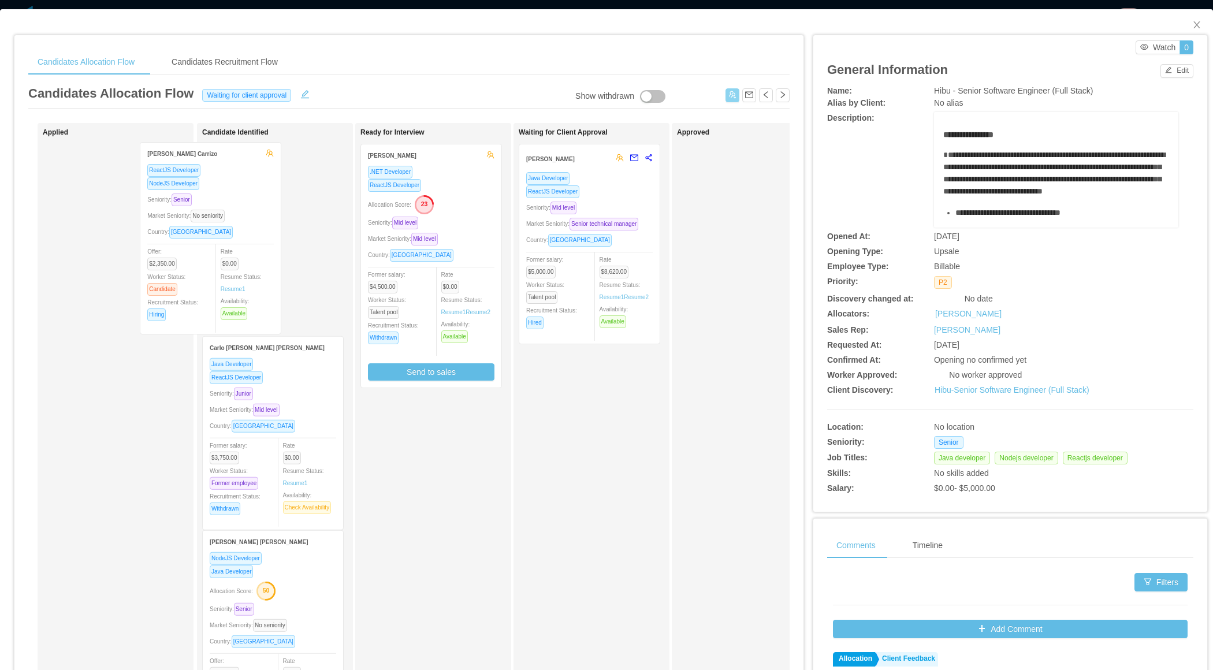
drag, startPoint x: 103, startPoint y: 274, endPoint x: 266, endPoint y: 293, distance: 163.5
click at [207, 273] on div "Applied Roger Rengifo Carrizo ReactJS Developer NodeJS Developer Seniority: Sen…" at bounding box center [408, 416] width 761 height 587
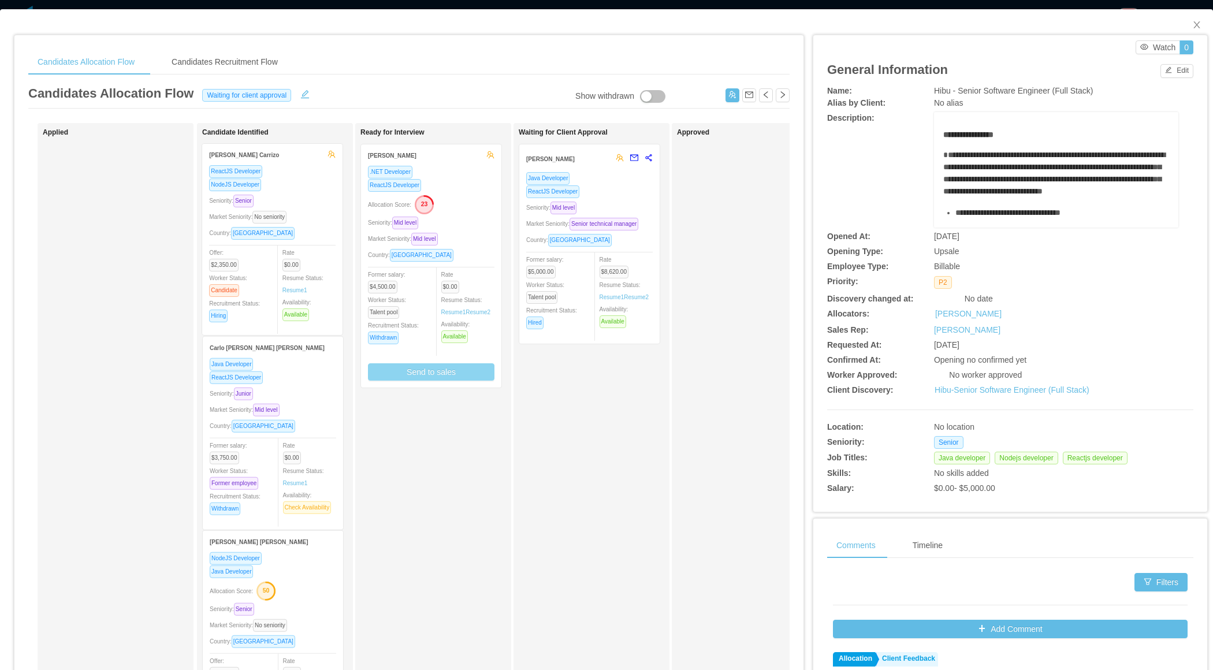
click at [418, 373] on button "Send to sales" at bounding box center [431, 371] width 126 height 17
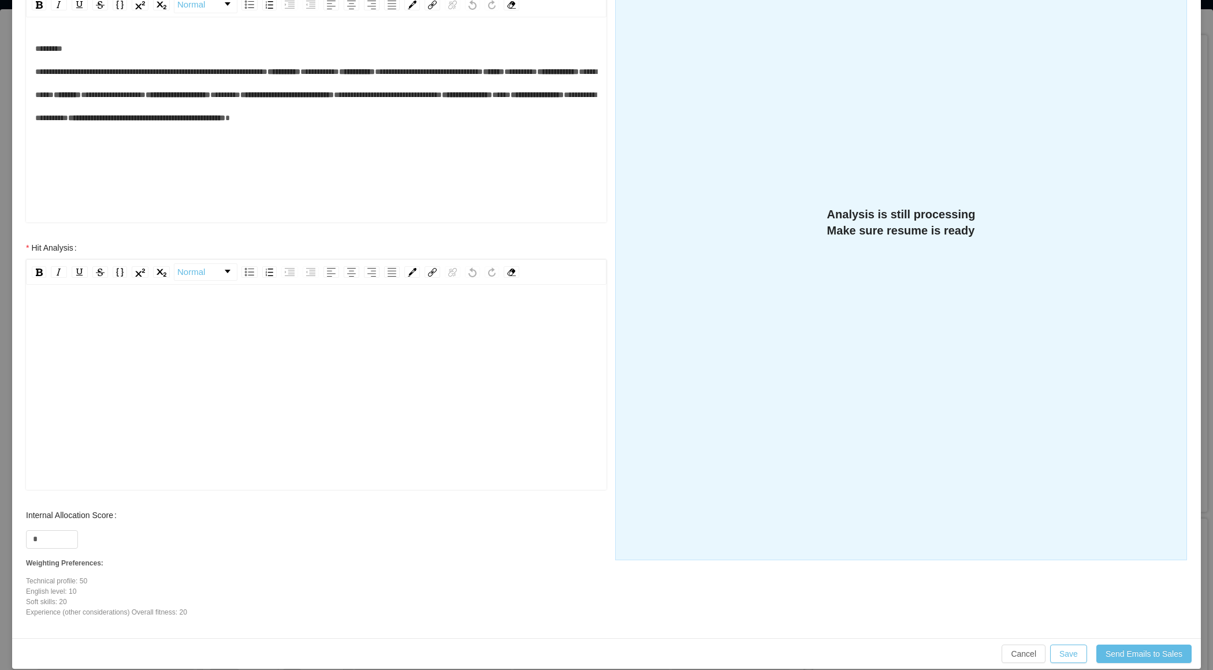
scroll to position [246, 0]
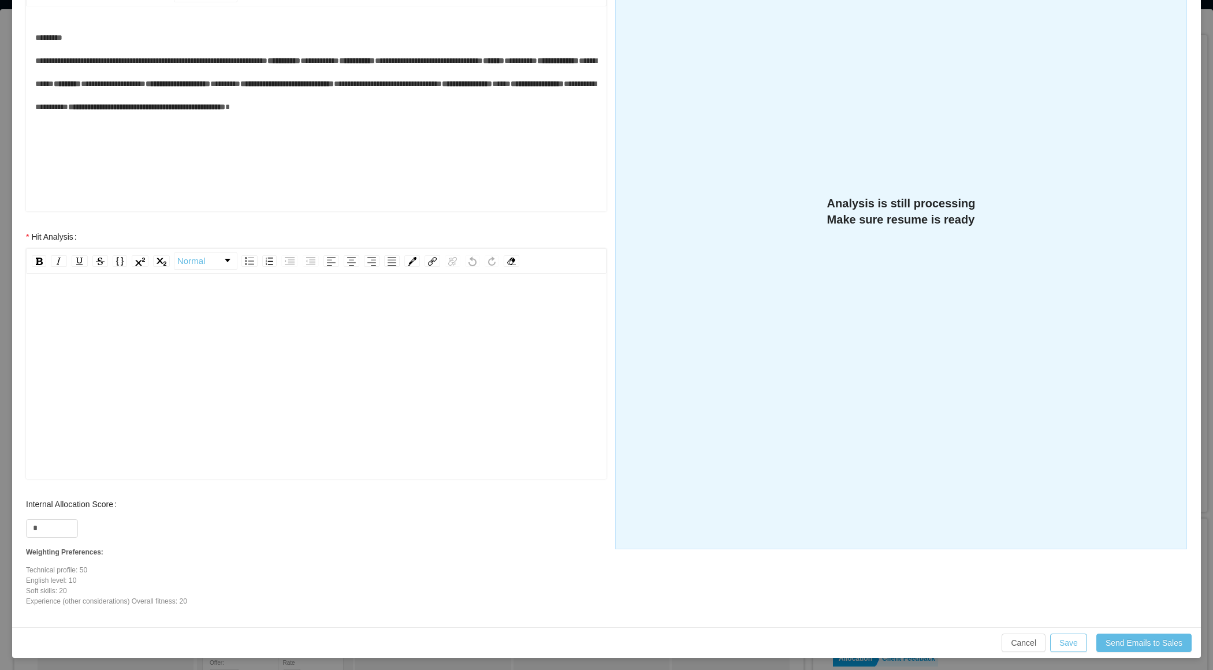
click at [340, 334] on div "rdw-editor" at bounding box center [316, 394] width 563 height 202
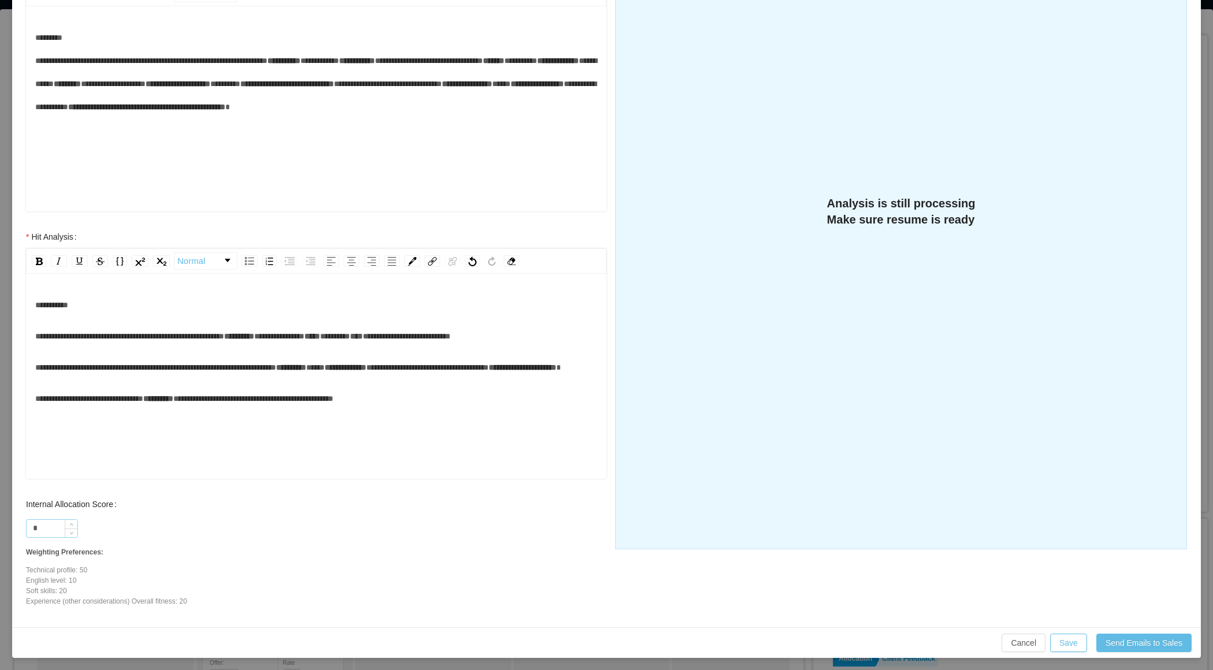
click at [52, 520] on input "*" at bounding box center [52, 528] width 51 height 17
type input "***"
click at [124, 403] on span "**********" at bounding box center [89, 398] width 108 height 8
click at [114, 348] on div "**********" at bounding box center [316, 351] width 563 height 117
click at [447, 379] on div "**********" at bounding box center [316, 367] width 563 height 23
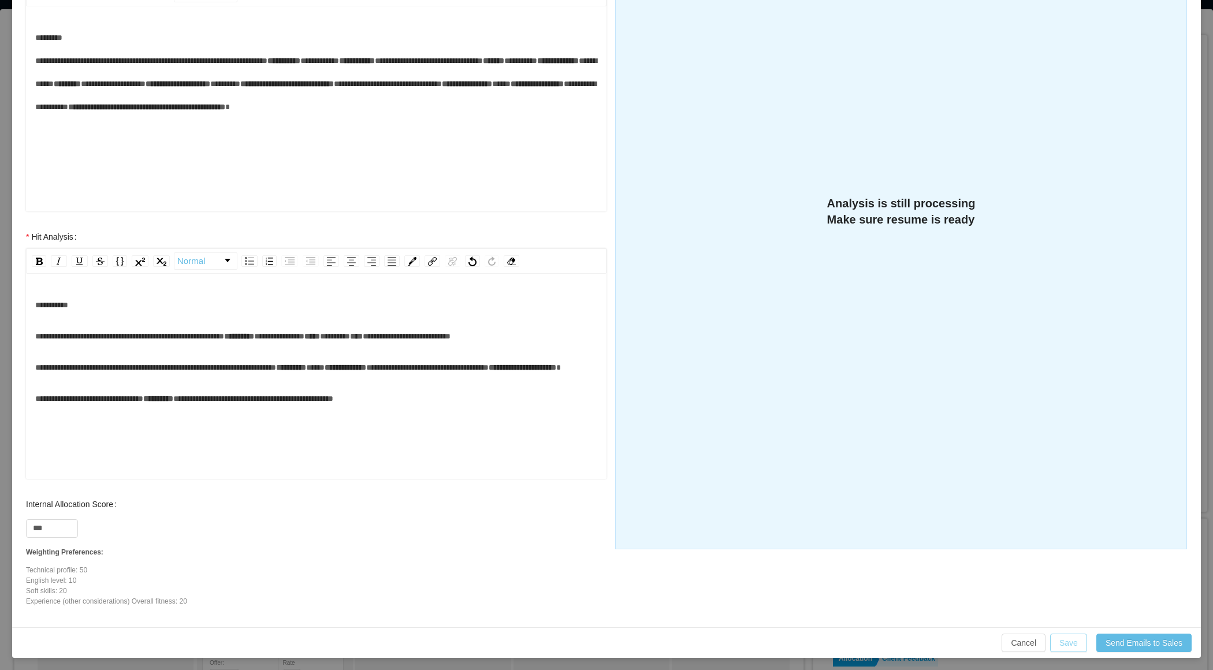
click at [1059, 638] on button "Save" at bounding box center [1068, 643] width 37 height 18
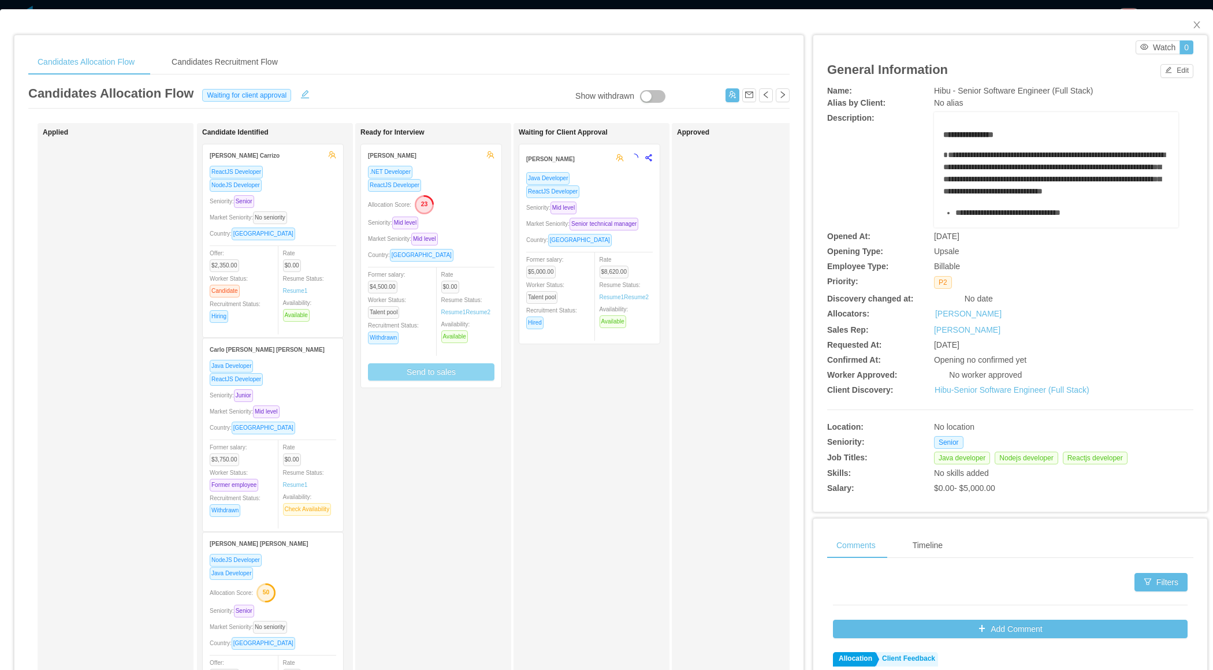
scroll to position [0, 0]
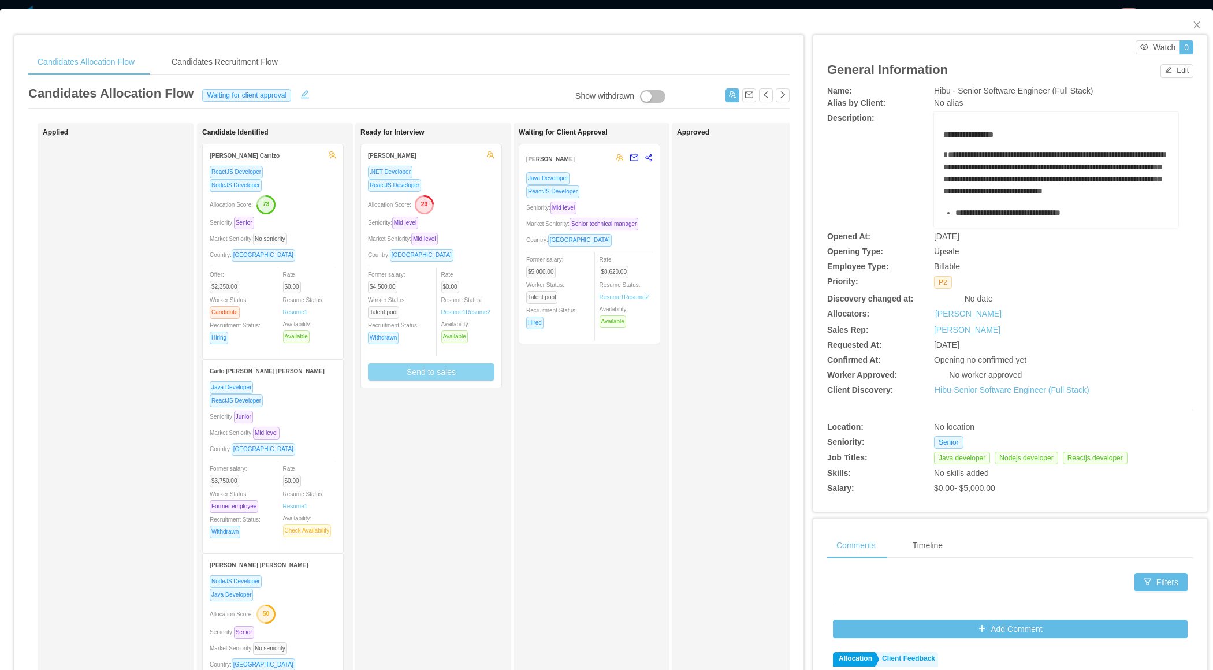
click at [485, 251] on div "Country: Paraguay" at bounding box center [431, 254] width 126 height 13
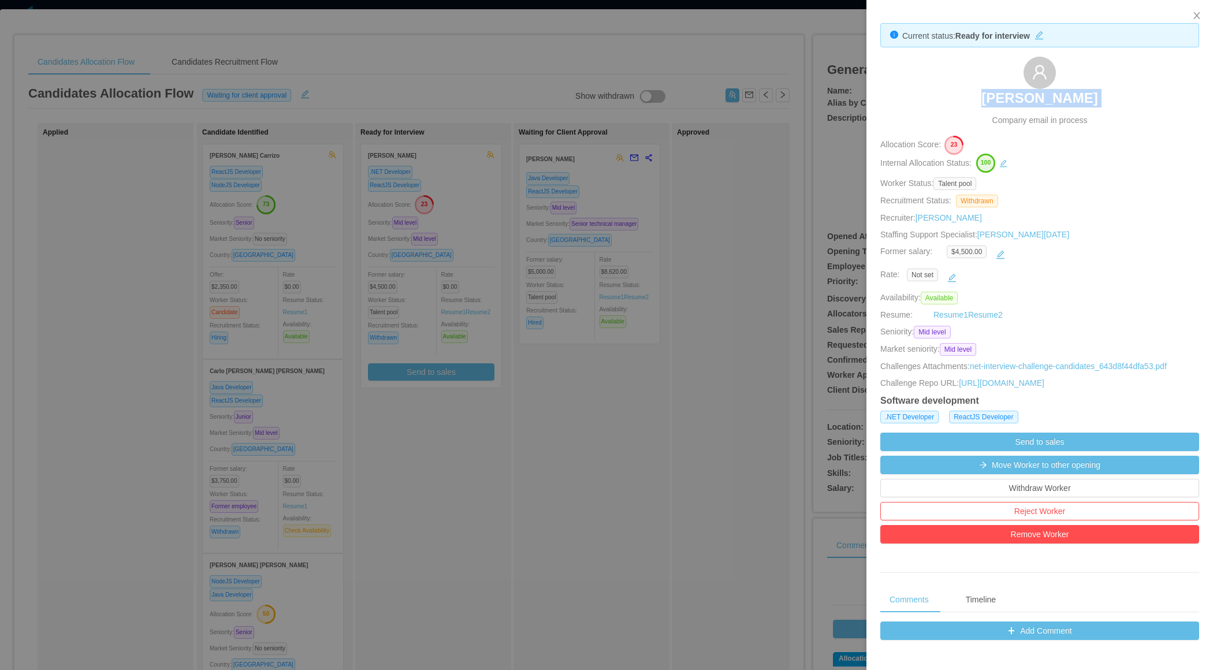
drag, startPoint x: 963, startPoint y: 97, endPoint x: 1000, endPoint y: 91, distance: 38.0
click at [1000, 92] on div "Aldo Bento Company email in process" at bounding box center [1039, 92] width 319 height 70
copy h3 "Aldo Bento"
click at [448, 483] on div at bounding box center [606, 335] width 1213 height 670
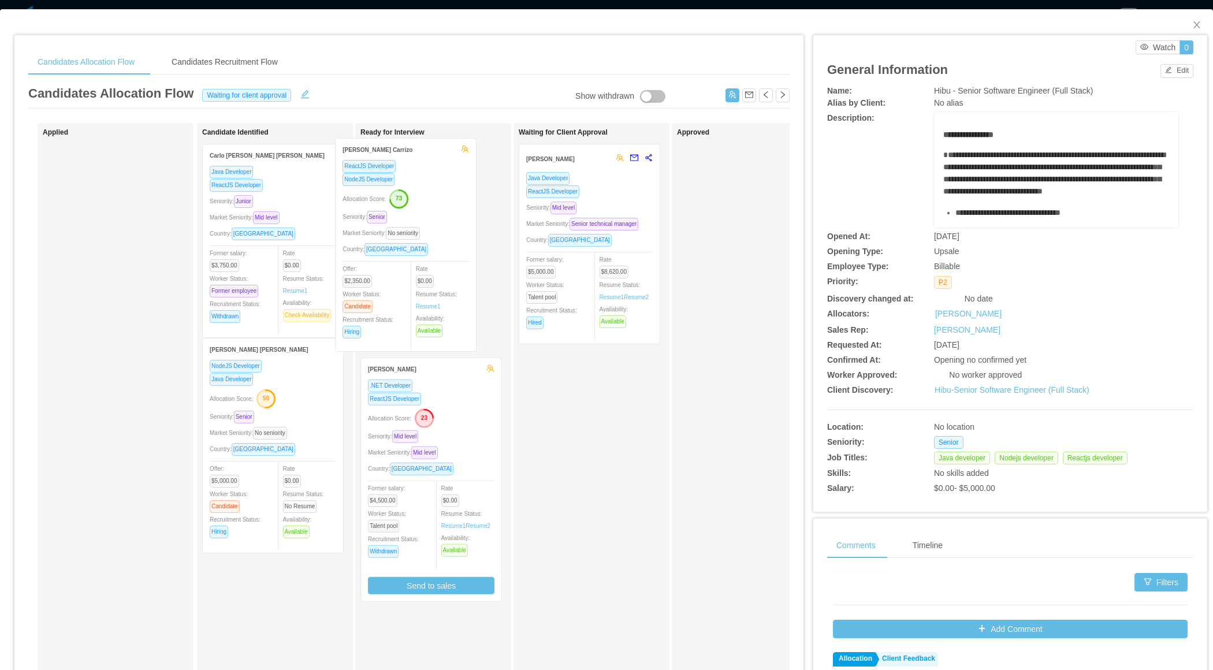
drag, startPoint x: 312, startPoint y: 309, endPoint x: 489, endPoint y: 271, distance: 180.2
click at [445, 302] on div "Applied Candidate Identified Roger Rengifo Carrizo ReactJS Developer NodeJS Dev…" at bounding box center [408, 416] width 761 height 587
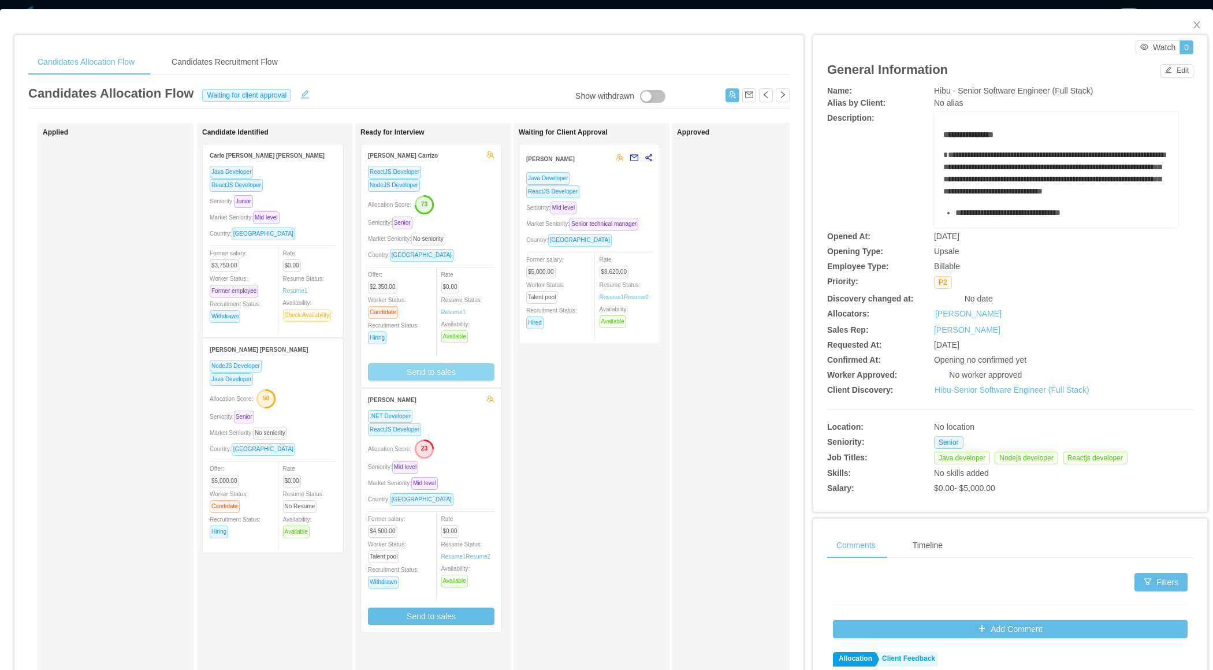
click at [435, 370] on button "Send to sales" at bounding box center [431, 371] width 126 height 17
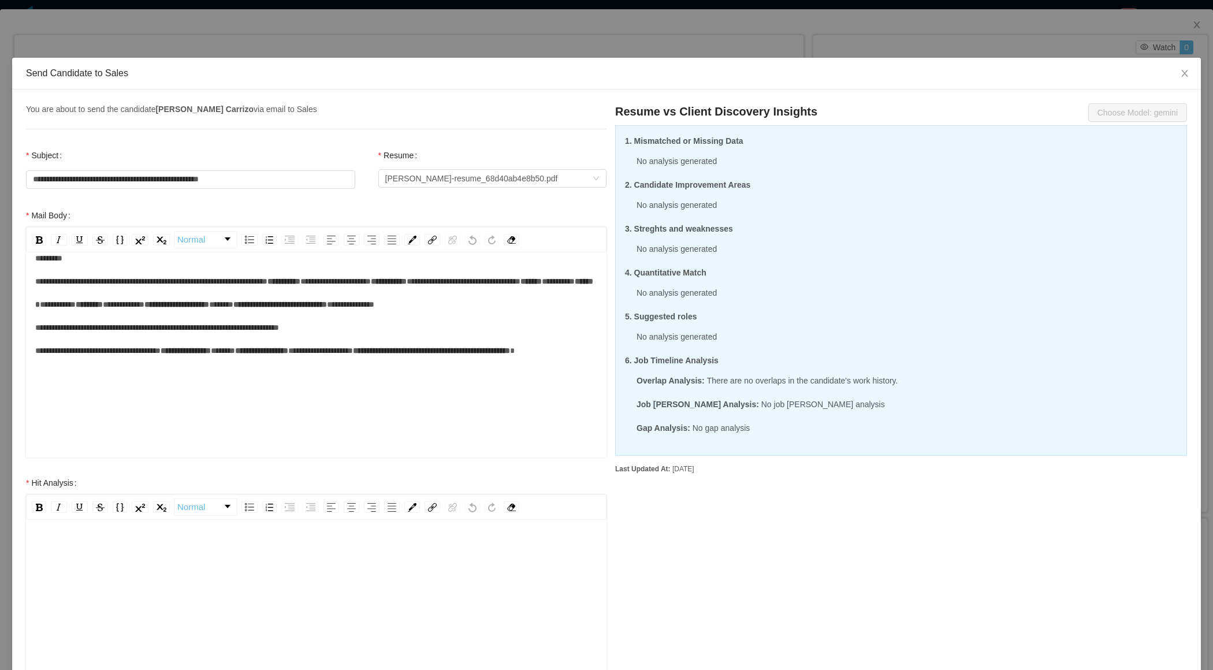
scroll to position [161, 0]
click at [146, 560] on div "rdw-editor" at bounding box center [316, 550] width 563 height 23
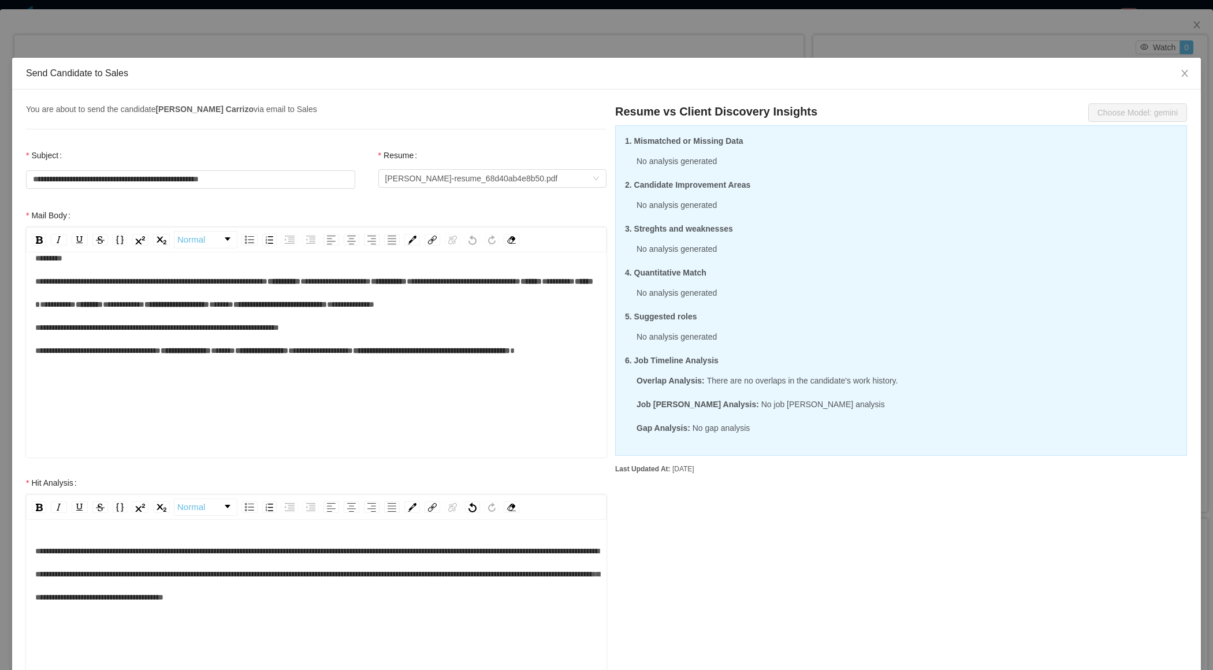
click at [45, 549] on span "**********" at bounding box center [317, 574] width 564 height 54
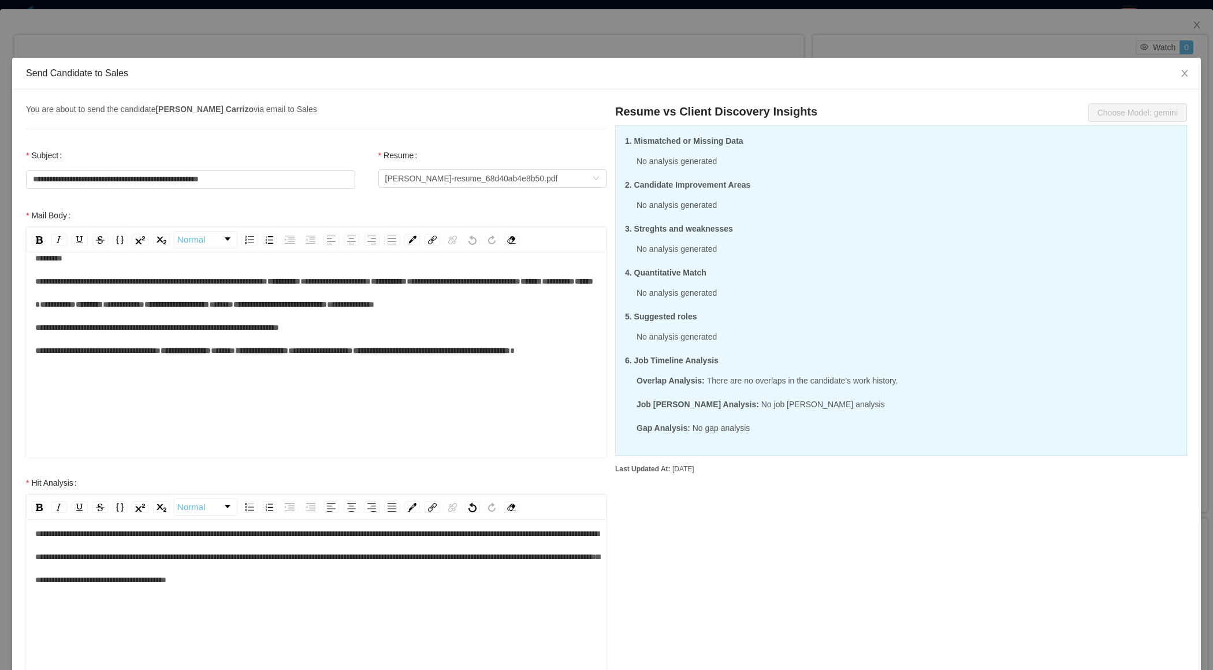
scroll to position [0, 0]
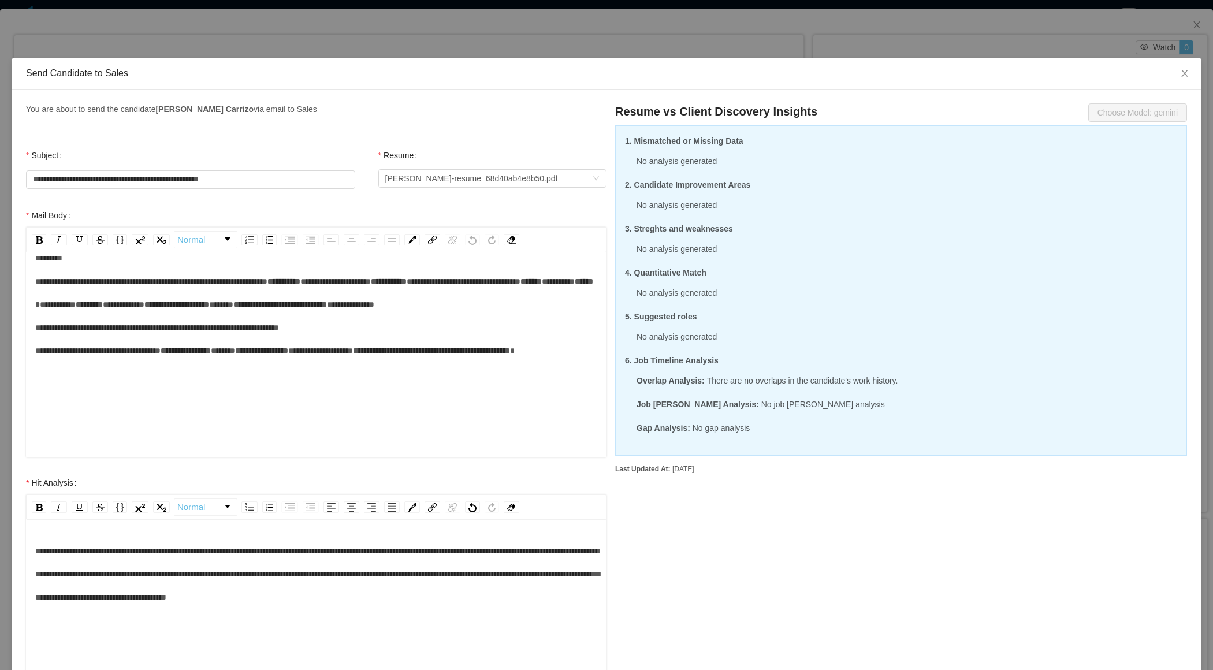
click at [303, 550] on span "**********" at bounding box center [317, 574] width 564 height 54
click at [340, 548] on span "**********" at bounding box center [317, 574] width 564 height 54
click at [472, 553] on span "**********" at bounding box center [317, 574] width 564 height 54
click at [395, 549] on span "**********" at bounding box center [317, 574] width 564 height 54
click at [563, 551] on span "**********" at bounding box center [317, 574] width 564 height 54
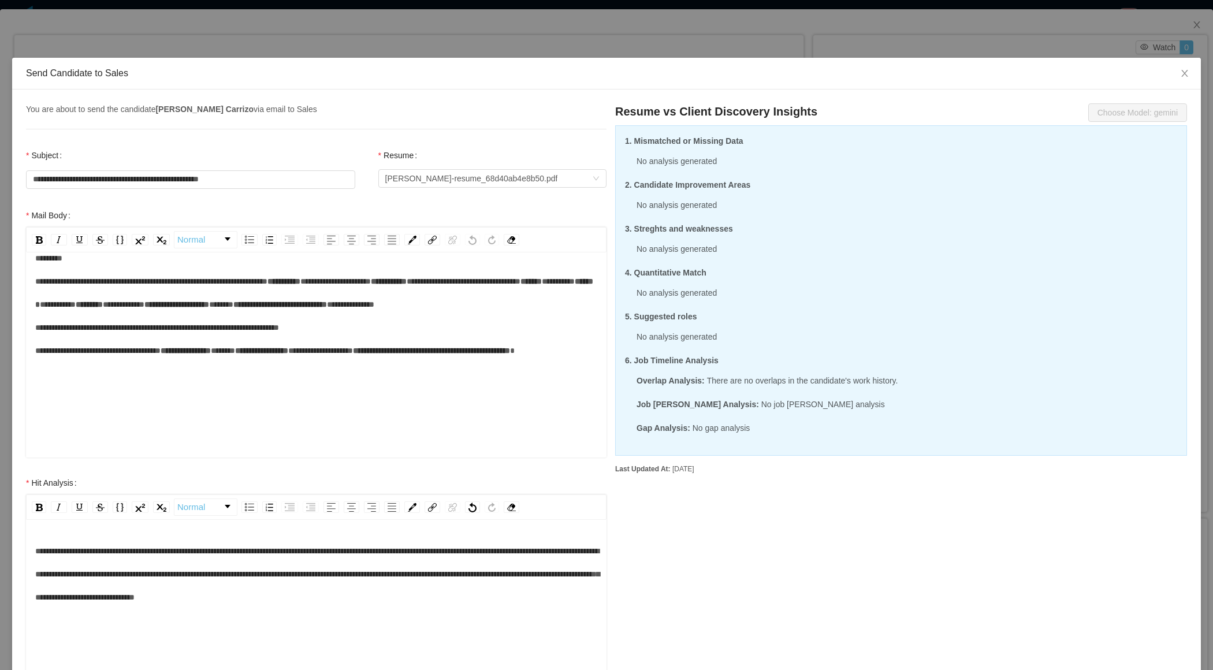
click at [55, 568] on span "**********" at bounding box center [317, 574] width 564 height 54
click at [370, 573] on span "**********" at bounding box center [317, 574] width 564 height 54
click at [465, 570] on span "**********" at bounding box center [317, 574] width 564 height 54
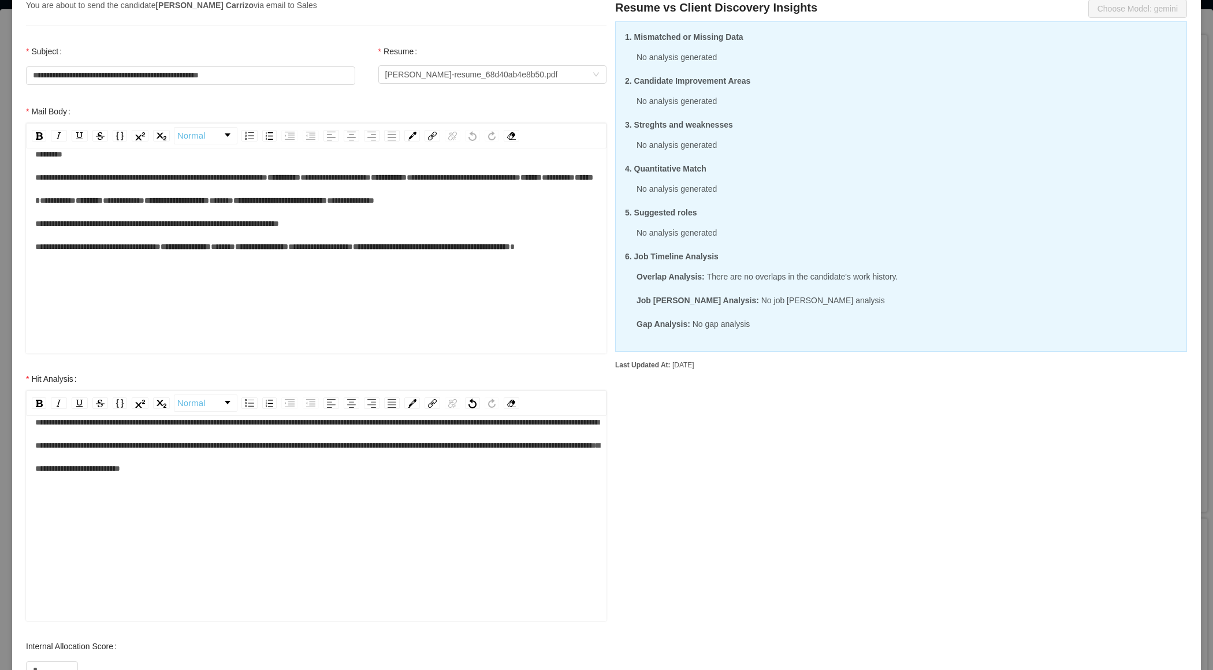
scroll to position [246, 0]
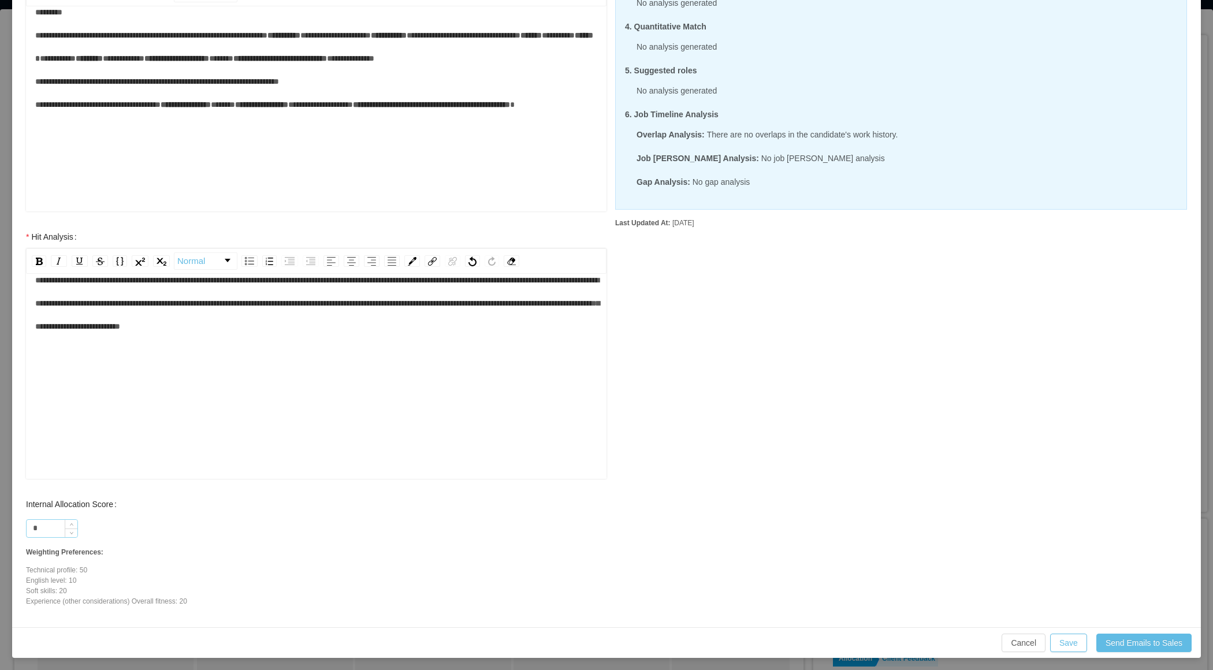
click at [58, 524] on input "*" at bounding box center [52, 528] width 51 height 17
type input "**"
click at [1050, 642] on div "Cancel Save Send Emails to Sales" at bounding box center [606, 642] width 1189 height 31
click at [1068, 642] on button "Save" at bounding box center [1068, 643] width 37 height 18
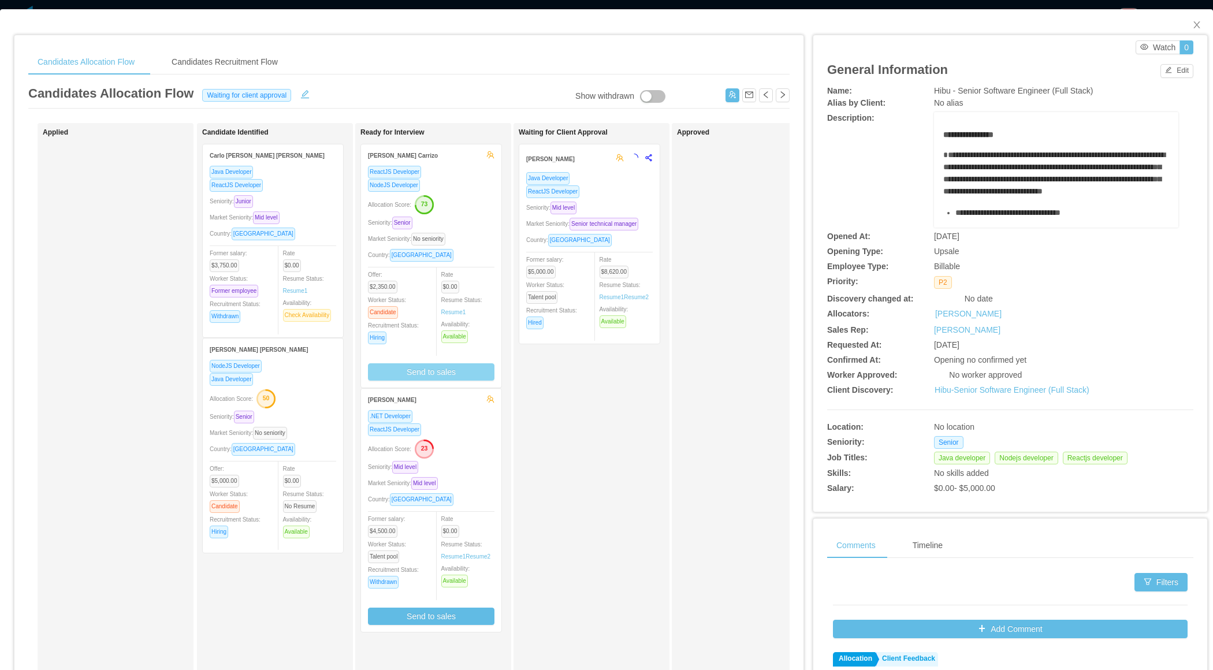
scroll to position [0, 0]
click at [493, 252] on div "Country: Peru" at bounding box center [431, 254] width 126 height 13
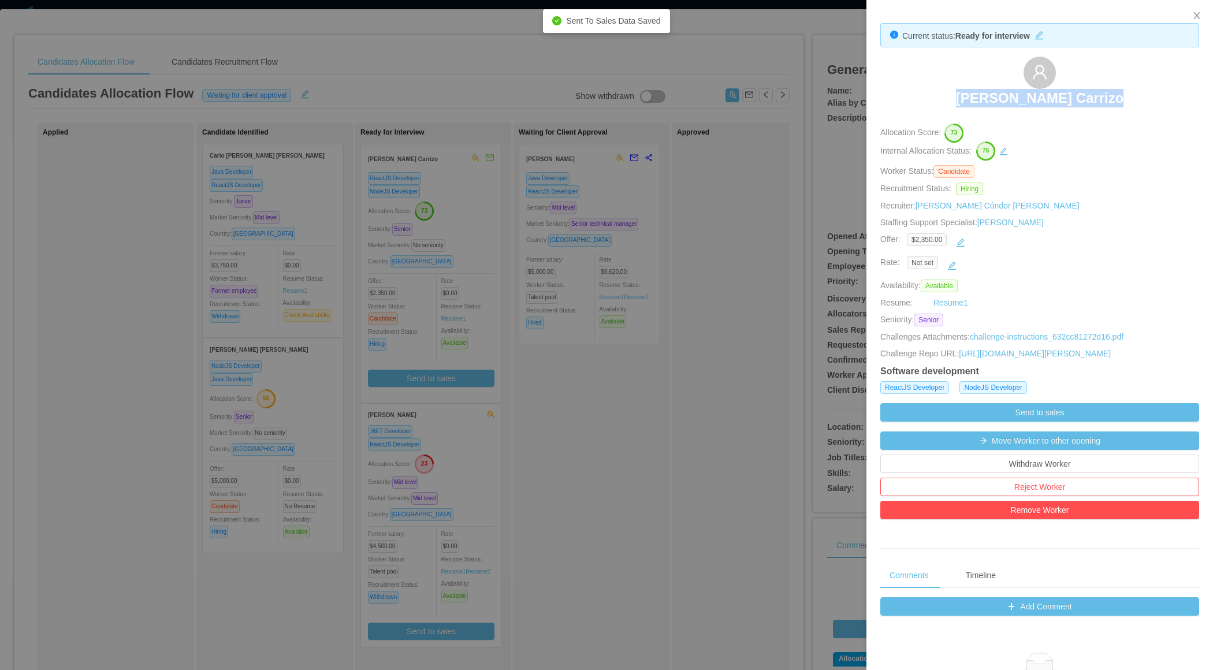
drag, startPoint x: 958, startPoint y: 95, endPoint x: 1147, endPoint y: 106, distance: 189.8
click at [1147, 106] on div "Roger Rengifo Carrizo" at bounding box center [1039, 86] width 319 height 58
copy h3 "Roger Rengifo Carrizo"
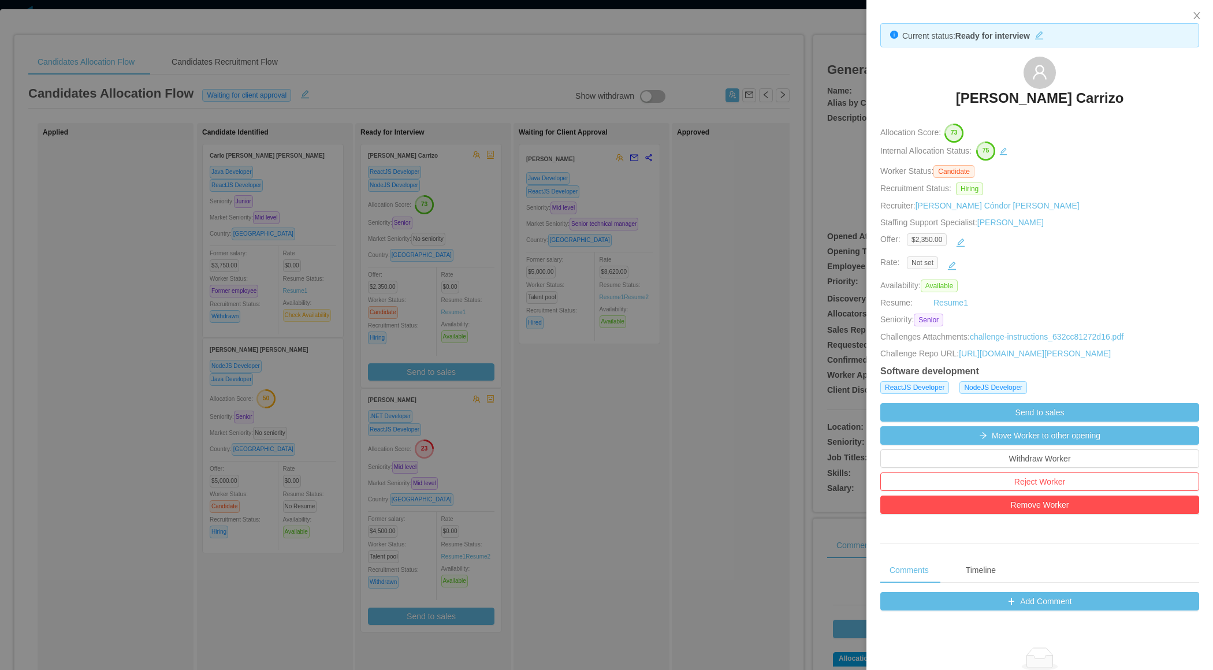
click at [507, 370] on div at bounding box center [606, 335] width 1213 height 670
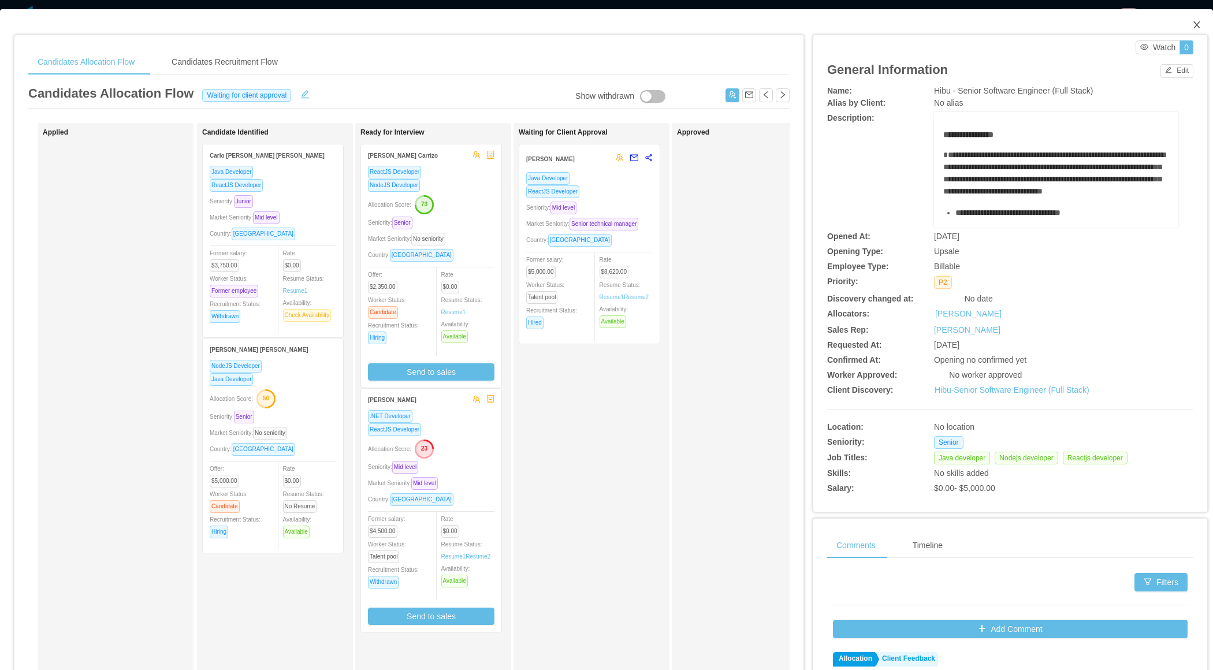
drag, startPoint x: 1201, startPoint y: 25, endPoint x: 489, endPoint y: 336, distance: 777.3
click at [1201, 25] on span "Close" at bounding box center [1197, 25] width 32 height 32
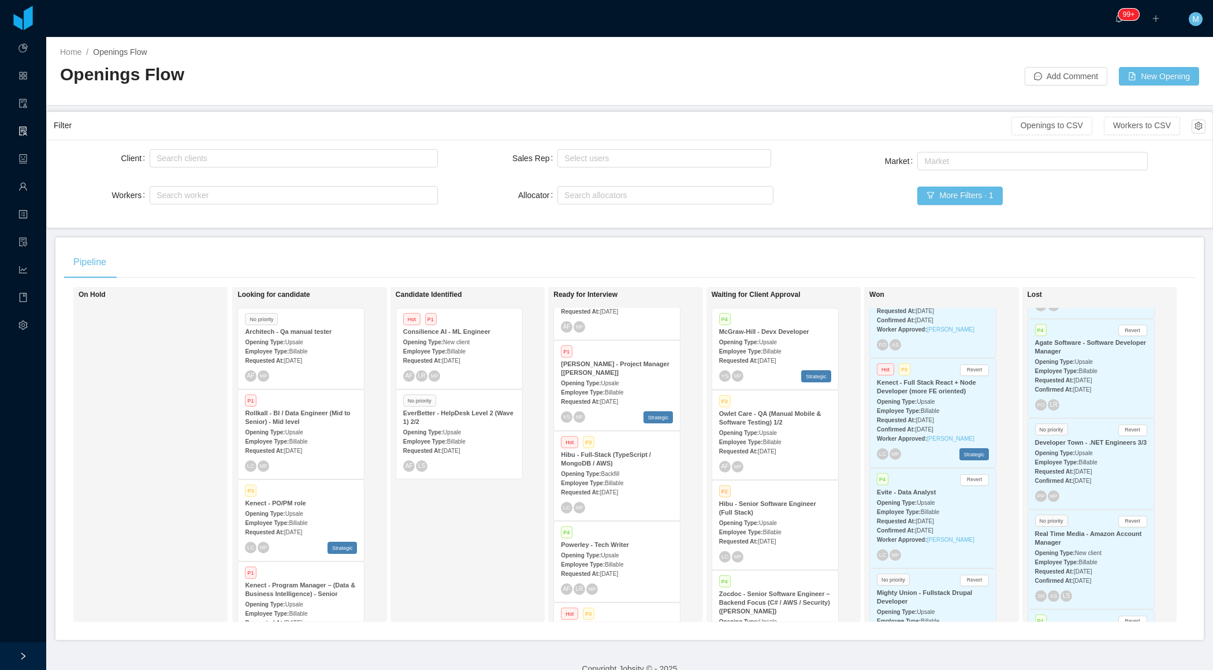
scroll to position [321, 0]
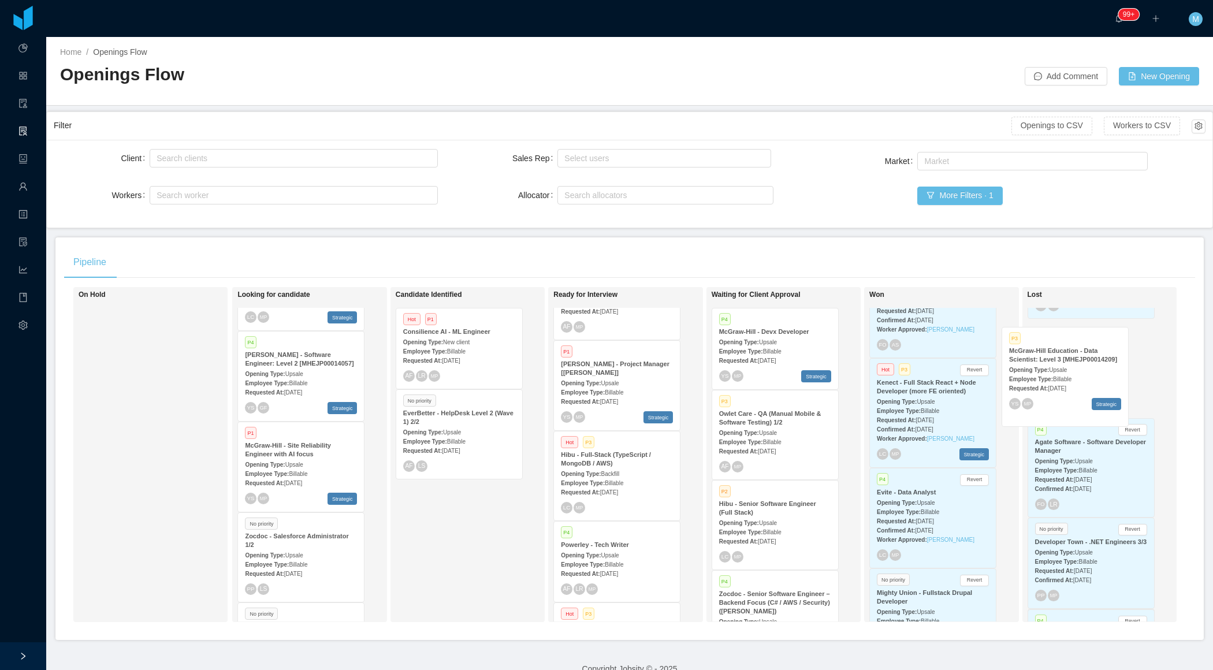
drag, startPoint x: 306, startPoint y: 469, endPoint x: 1071, endPoint y: 375, distance: 770.4
click at [1071, 375] on div "On Hold Looking for candidate No priority Architech - Qa manual tester Opening …" at bounding box center [629, 459] width 1131 height 344
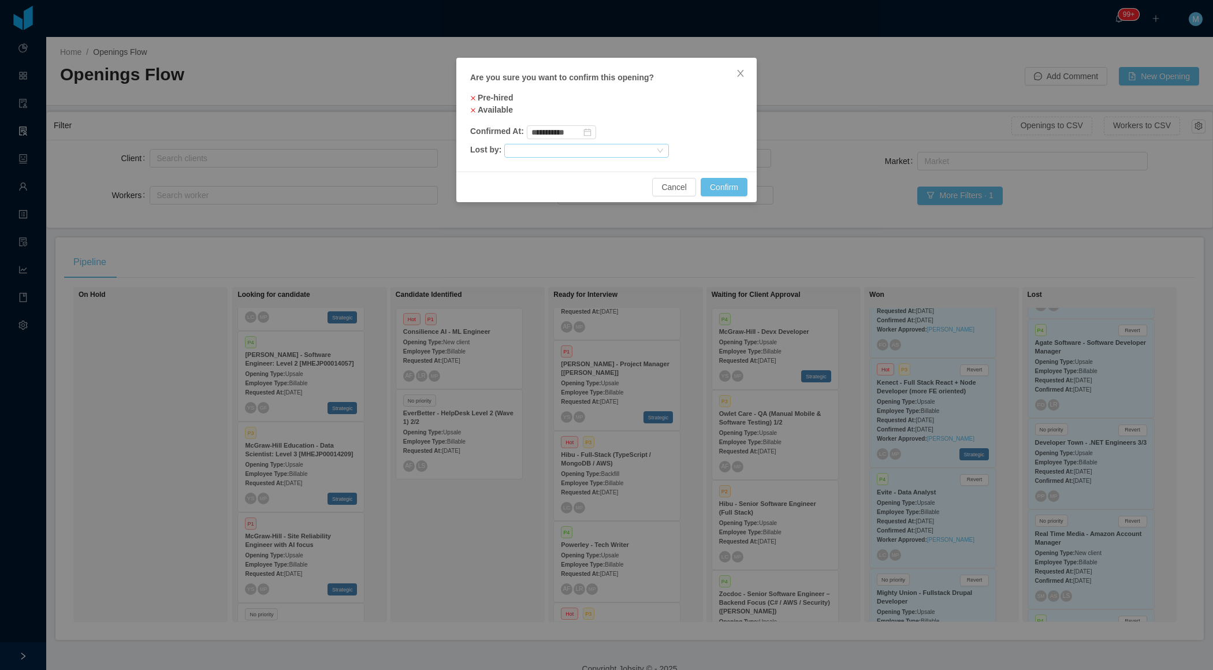
click at [638, 153] on div at bounding box center [582, 150] width 146 height 13
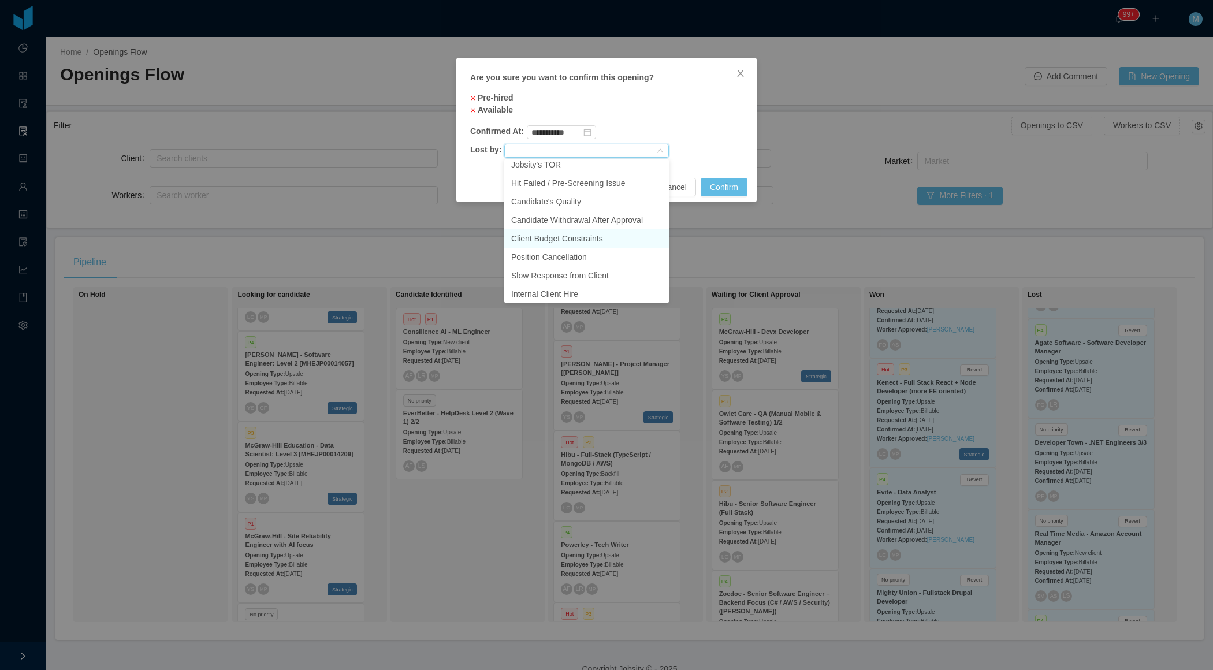
scroll to position [81, 0]
click at [574, 277] on li "Changes in client's Strategy" at bounding box center [586, 274] width 165 height 18
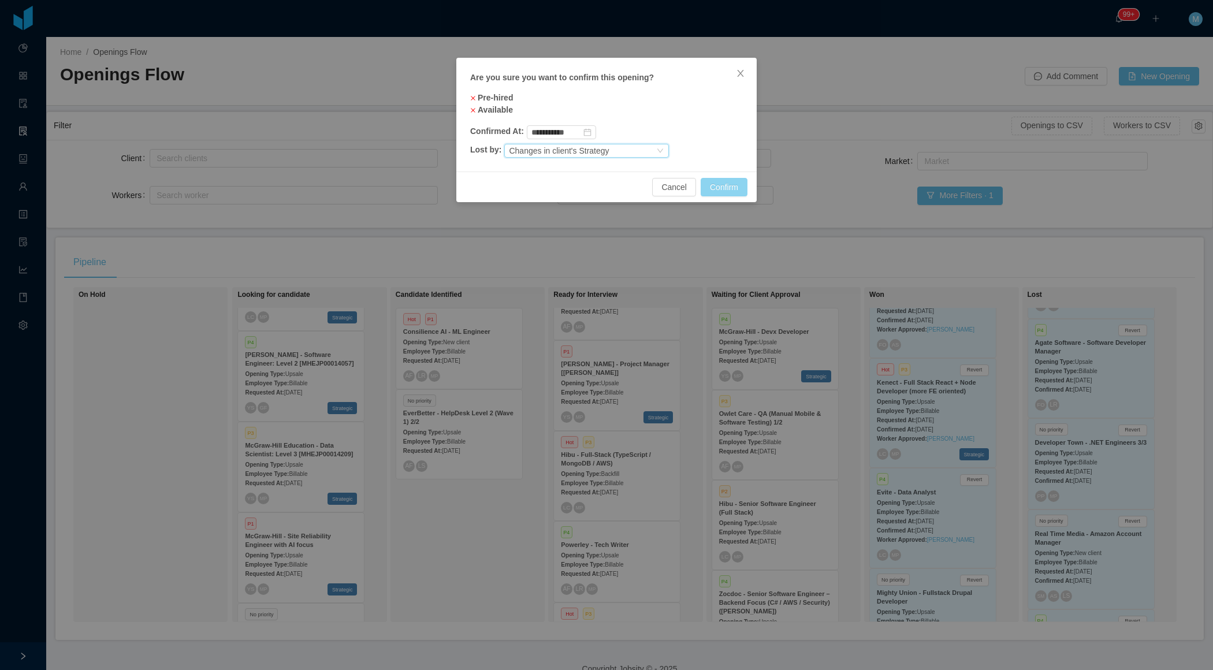
click at [731, 190] on button "Confirm" at bounding box center [724, 187] width 47 height 18
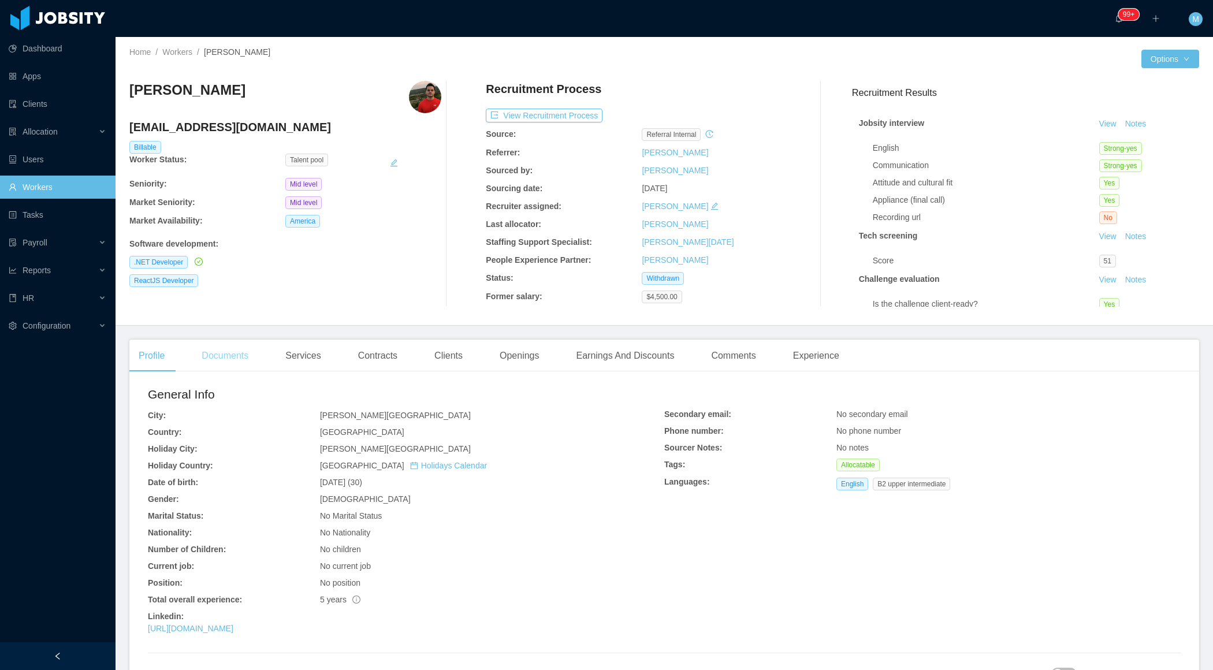
click at [239, 361] on div "Documents" at bounding box center [224, 356] width 65 height 32
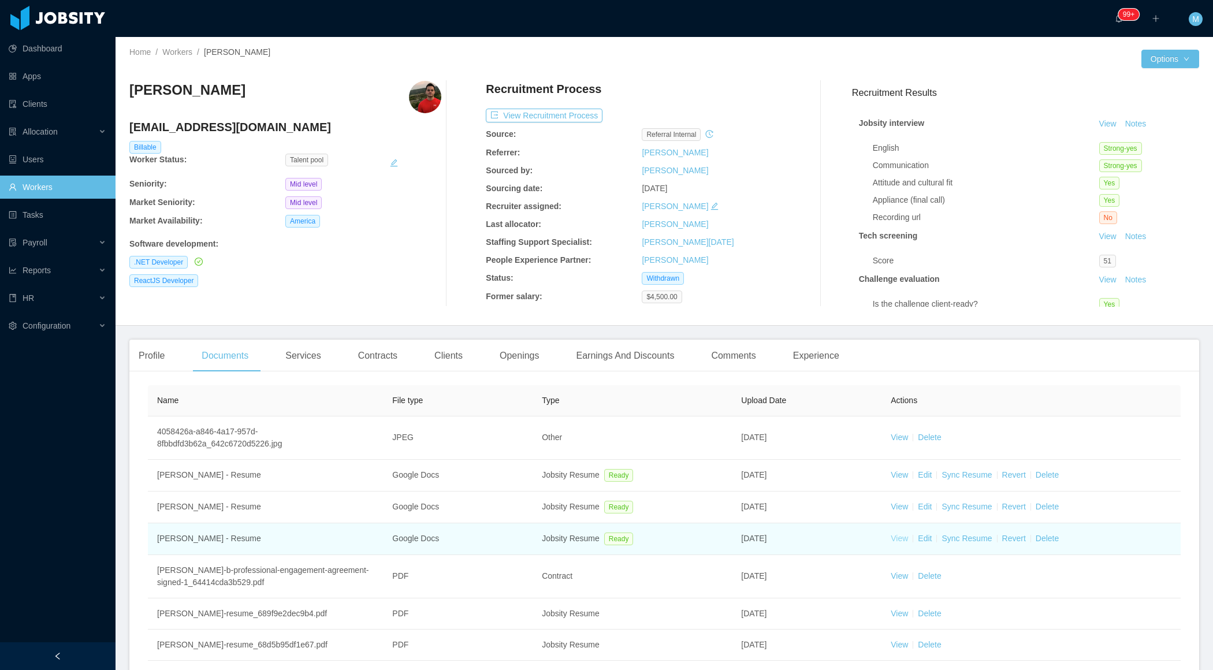
click at [896, 536] on link "View" at bounding box center [899, 538] width 17 height 9
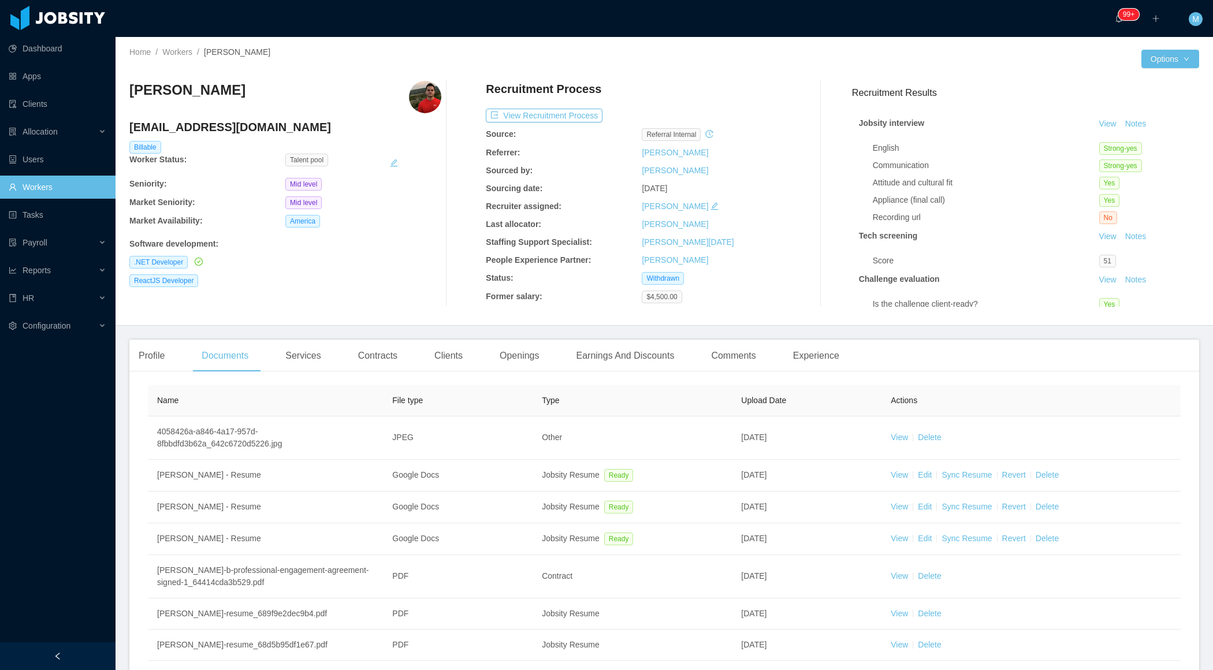
click at [62, 648] on div at bounding box center [58, 656] width 116 height 28
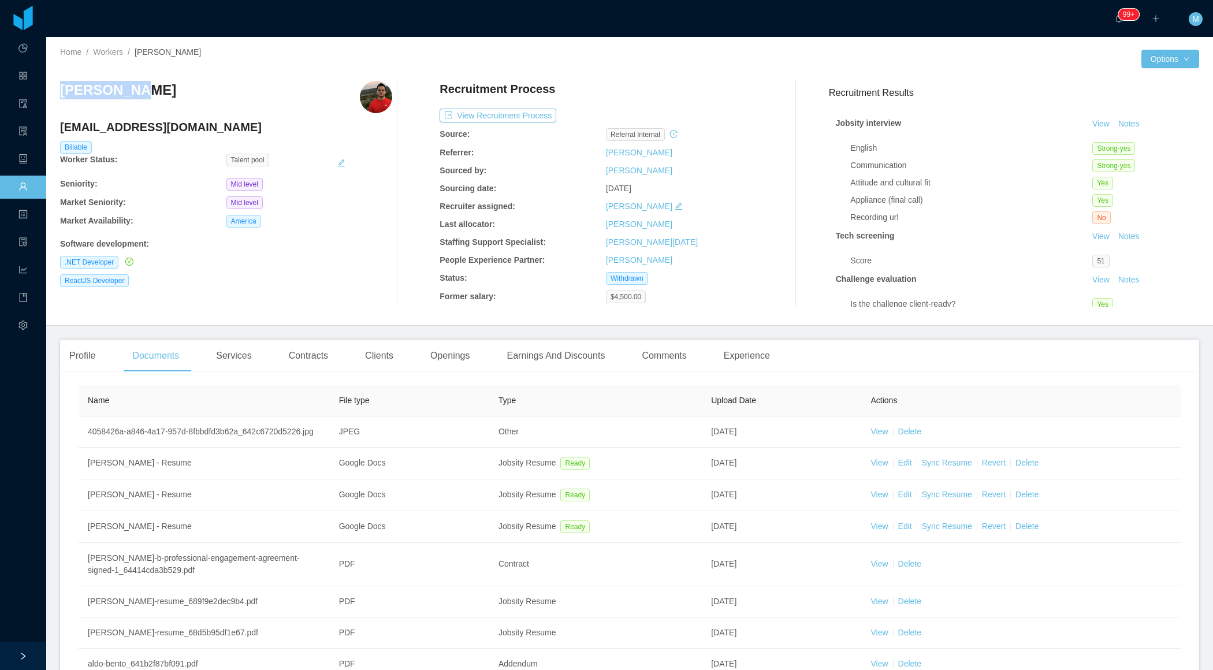
drag, startPoint x: 160, startPoint y: 81, endPoint x: 61, endPoint y: 85, distance: 98.8
click at [61, 85] on div "Aldo Bento" at bounding box center [226, 97] width 332 height 32
copy h3 "Aldo Bento"
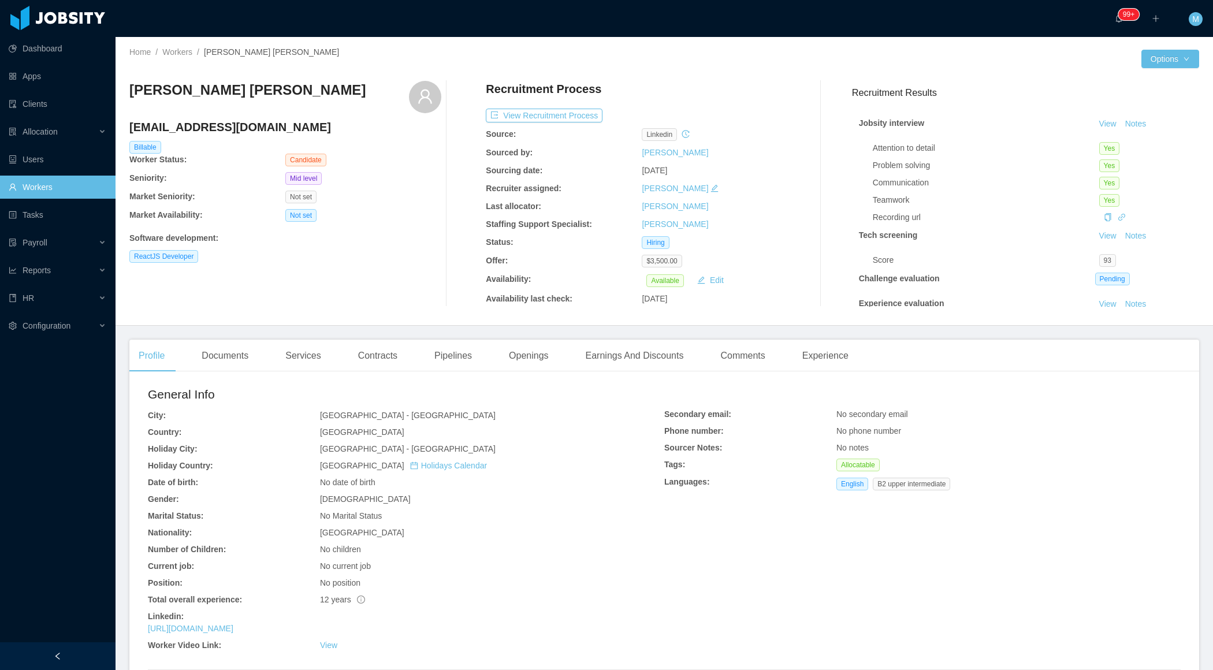
click at [245, 336] on main "Home / Workers / Francisco Duran Gonzalez / Options Francisco Duran Gonzalez fr…" at bounding box center [664, 353] width 1097 height 633
click at [231, 361] on div "Documents" at bounding box center [224, 356] width 65 height 32
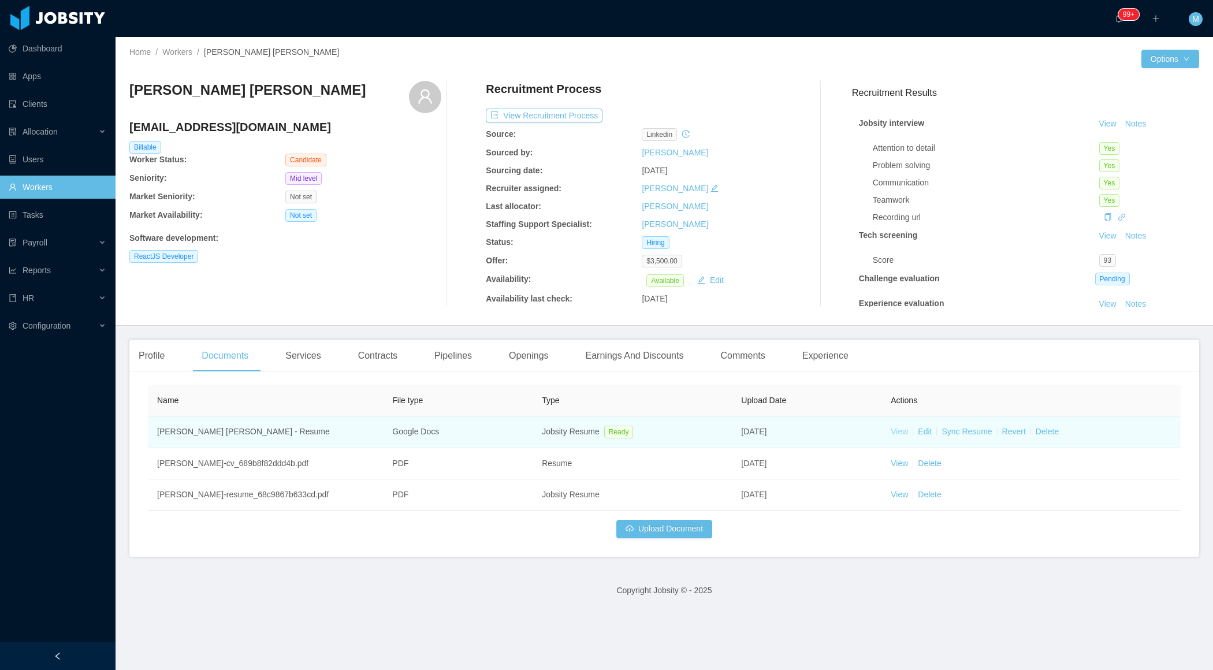
click at [905, 431] on link "View" at bounding box center [899, 431] width 17 height 9
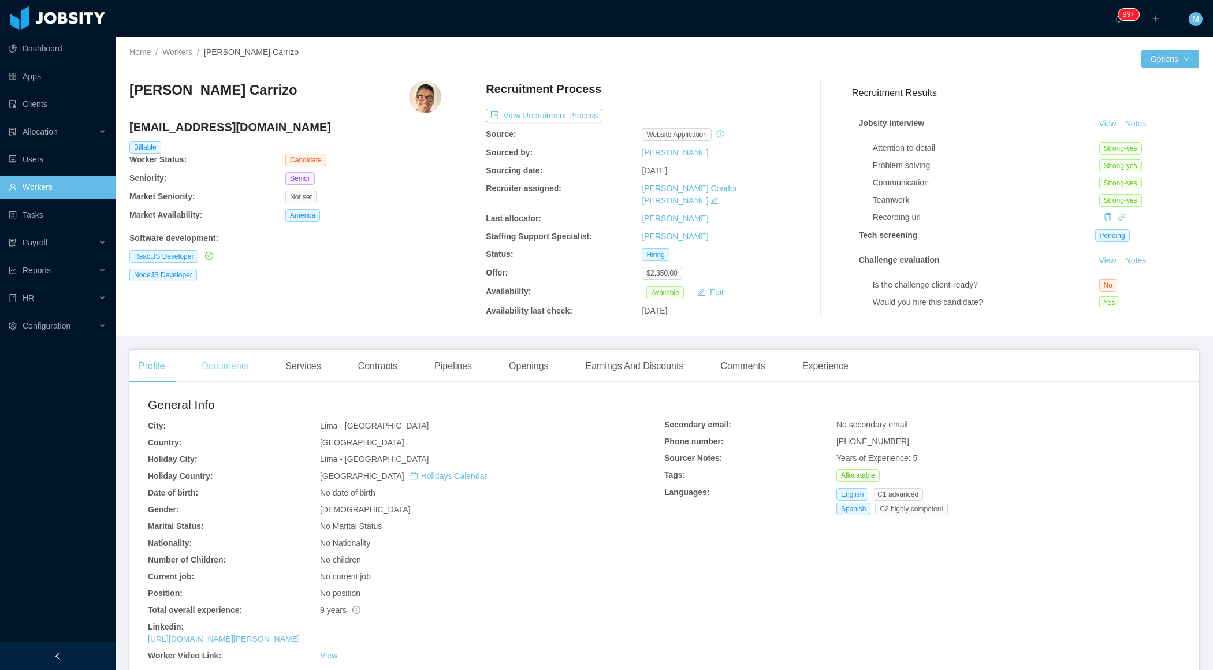
click at [252, 352] on div "Documents" at bounding box center [224, 366] width 65 height 32
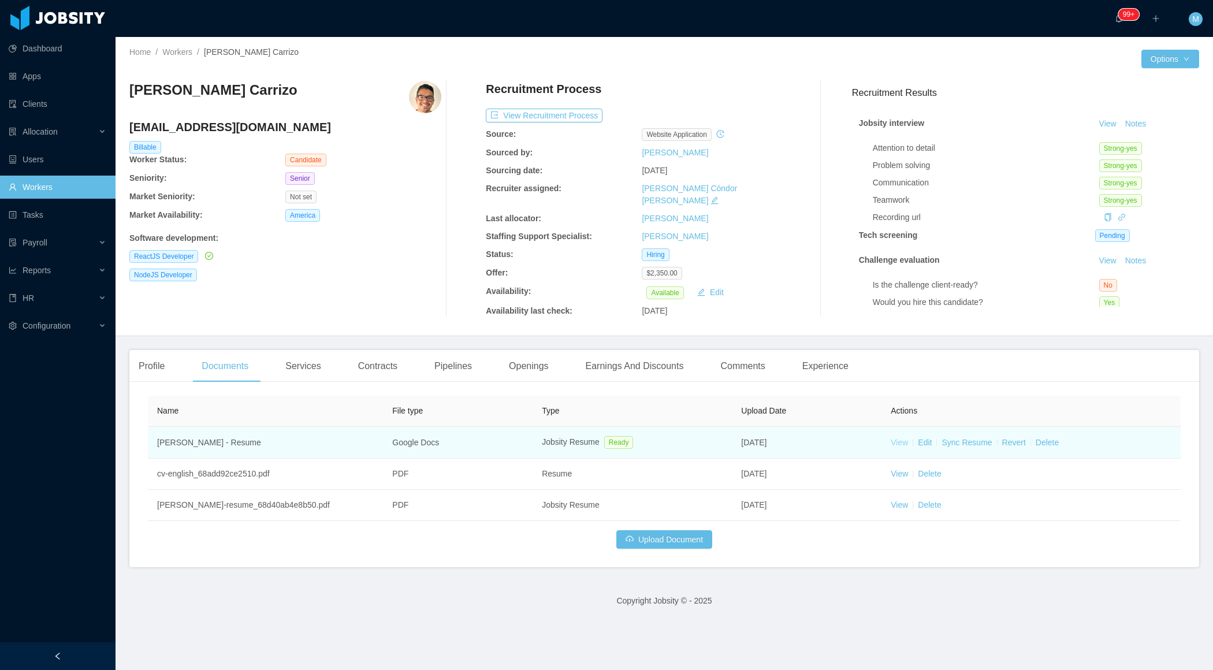
click at [904, 438] on link "View" at bounding box center [899, 442] width 17 height 9
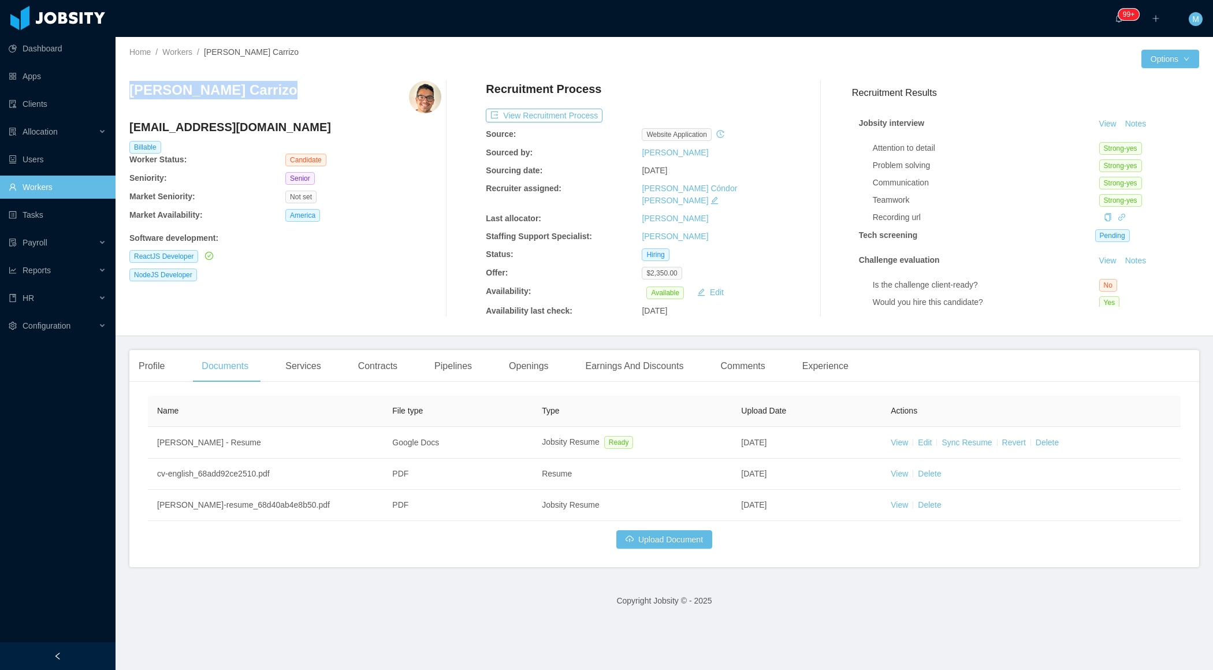
drag, startPoint x: 303, startPoint y: 85, endPoint x: 134, endPoint y: 90, distance: 169.3
click at [132, 90] on div "Roger Rengifo Carrizo" at bounding box center [285, 97] width 312 height 32
copy h3 "Roger Rengifo Carrizo"
